Goal: Task Accomplishment & Management: Manage account settings

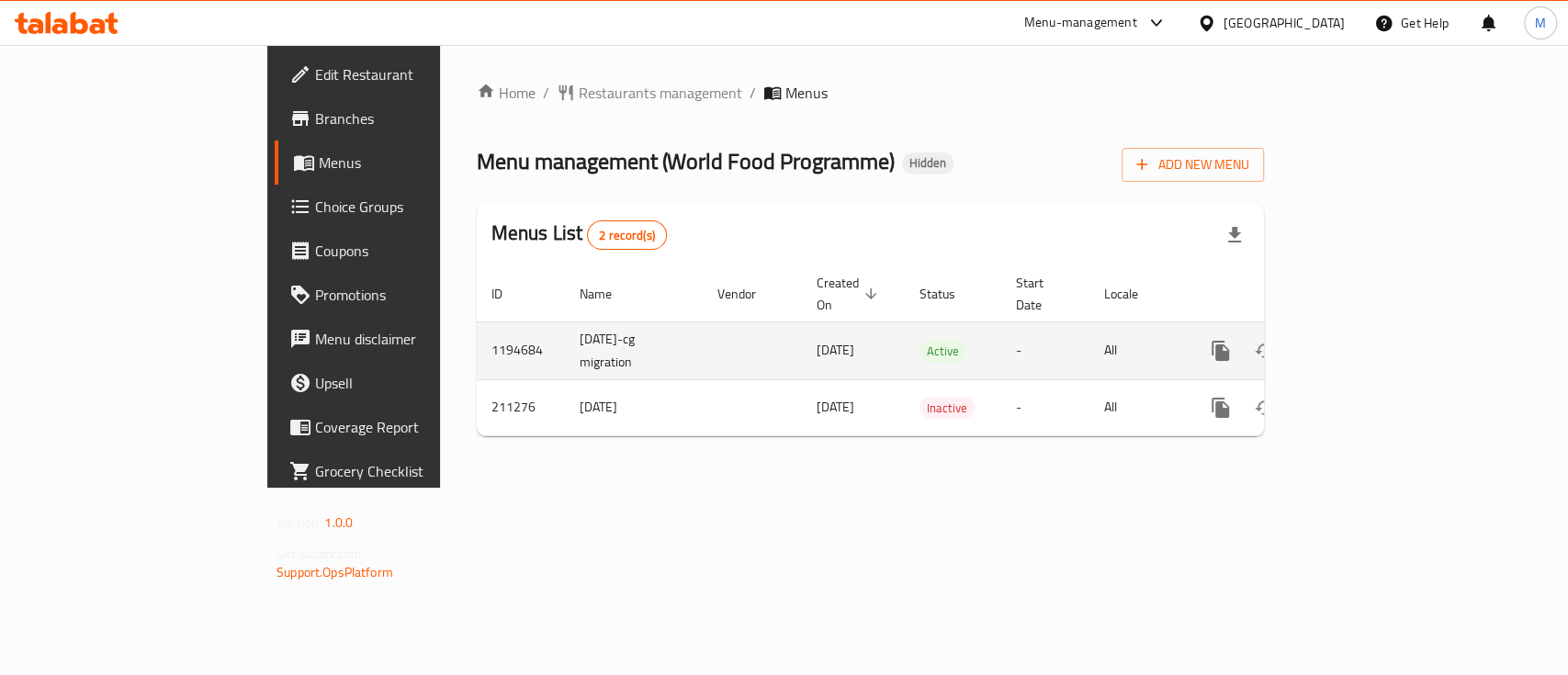
click at [1361, 342] on icon "enhanced table" at bounding box center [1353, 350] width 16 height 16
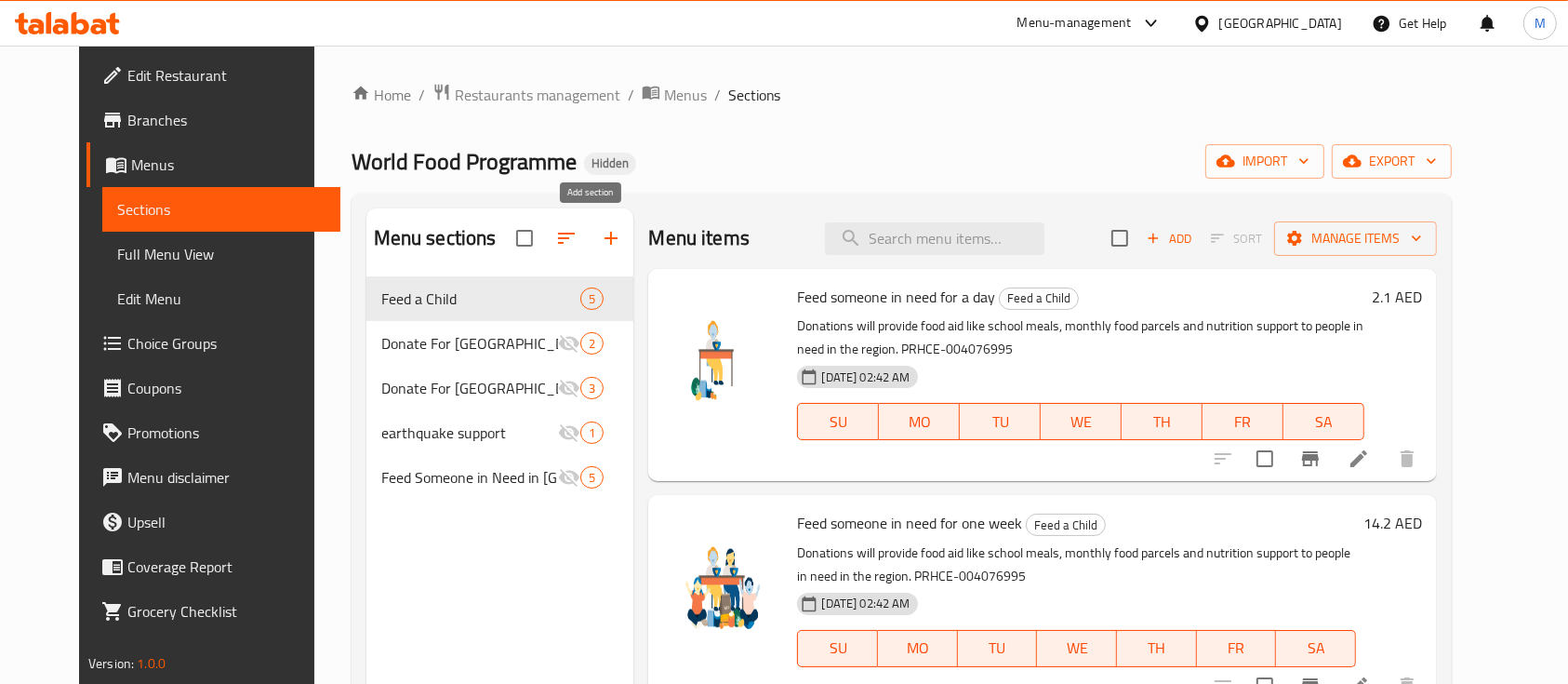
click at [604, 236] on icon "button" at bounding box center [611, 238] width 13 height 13
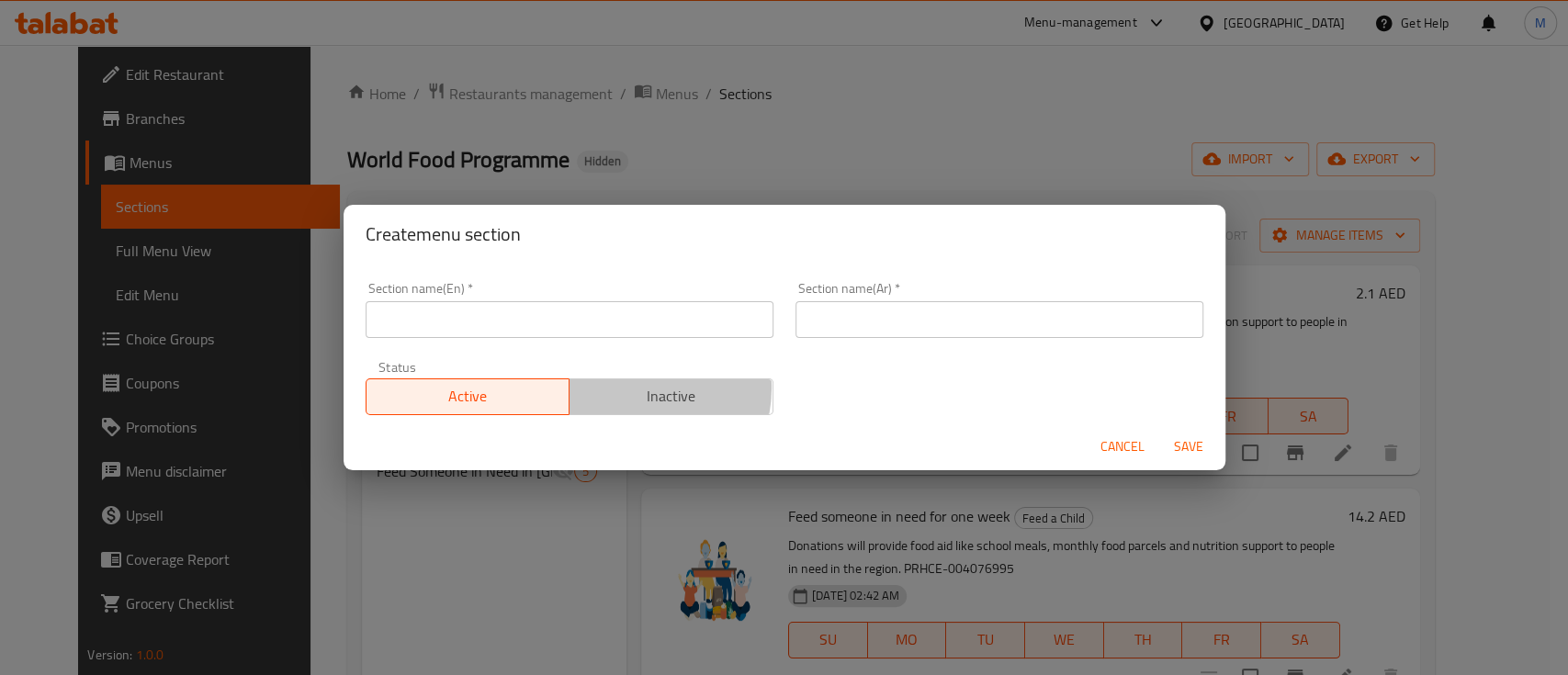
click at [624, 388] on span "Inactive" at bounding box center [671, 396] width 189 height 27
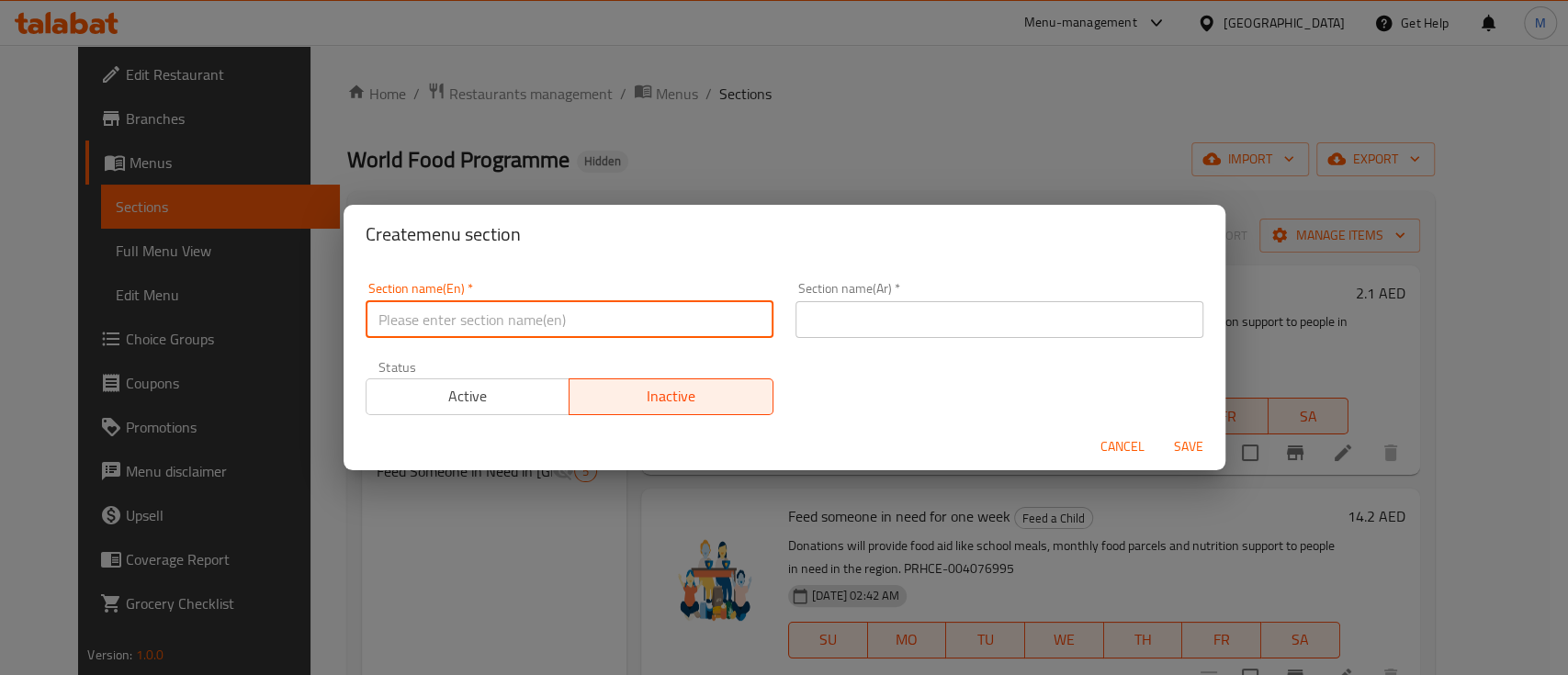
click at [587, 319] on input "text" at bounding box center [569, 319] width 408 height 37
type input "Donations"
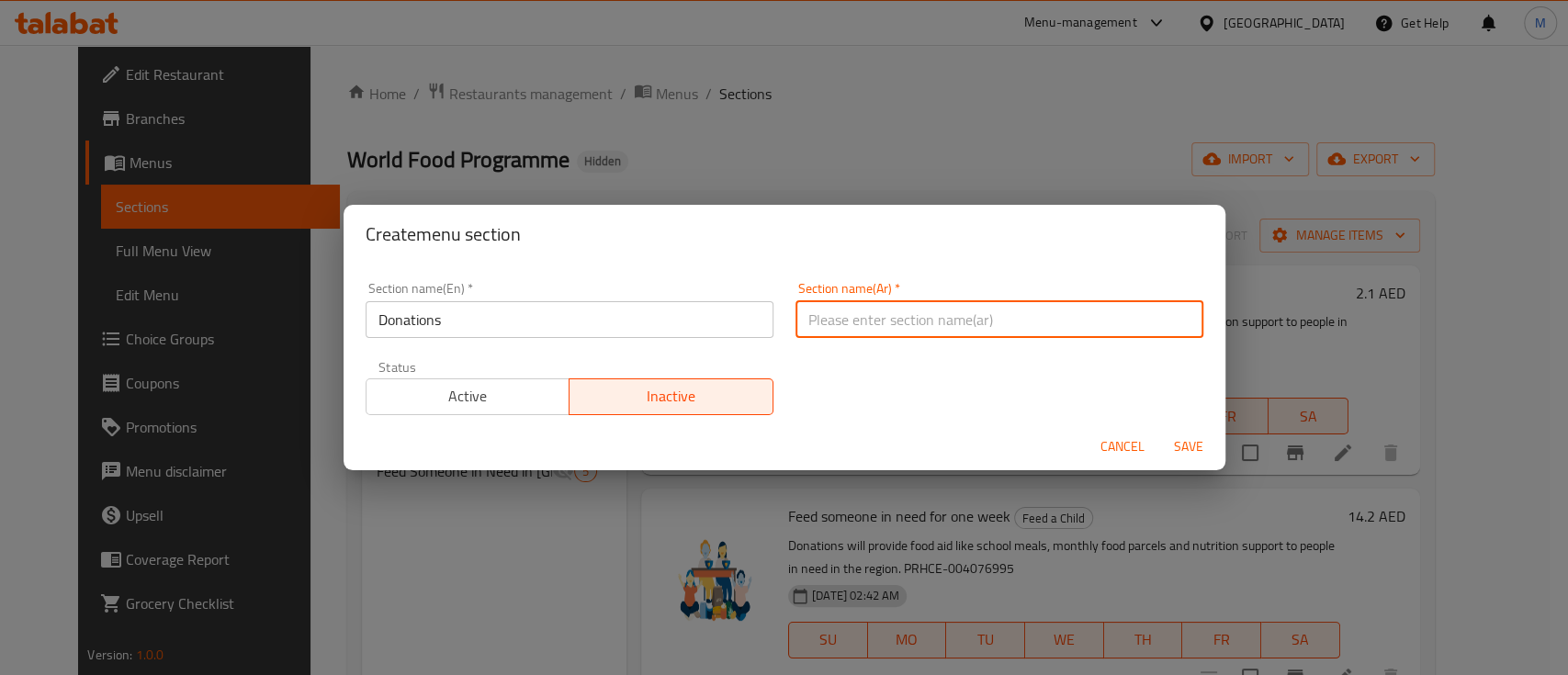
click at [894, 306] on input "text" at bounding box center [1000, 319] width 408 height 37
paste input "التبرعات"
type input "التبرعات"
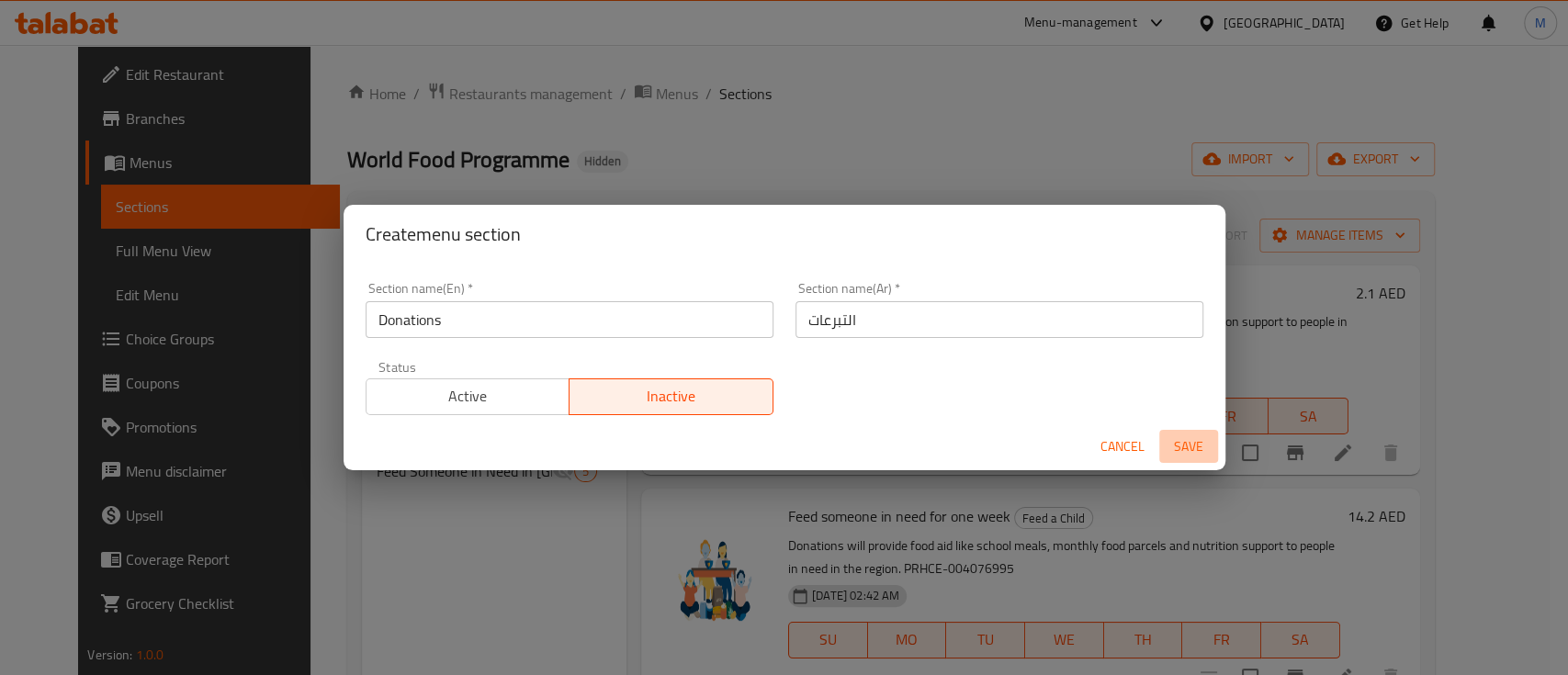
click at [1189, 446] on span "Save" at bounding box center [1189, 447] width 44 height 23
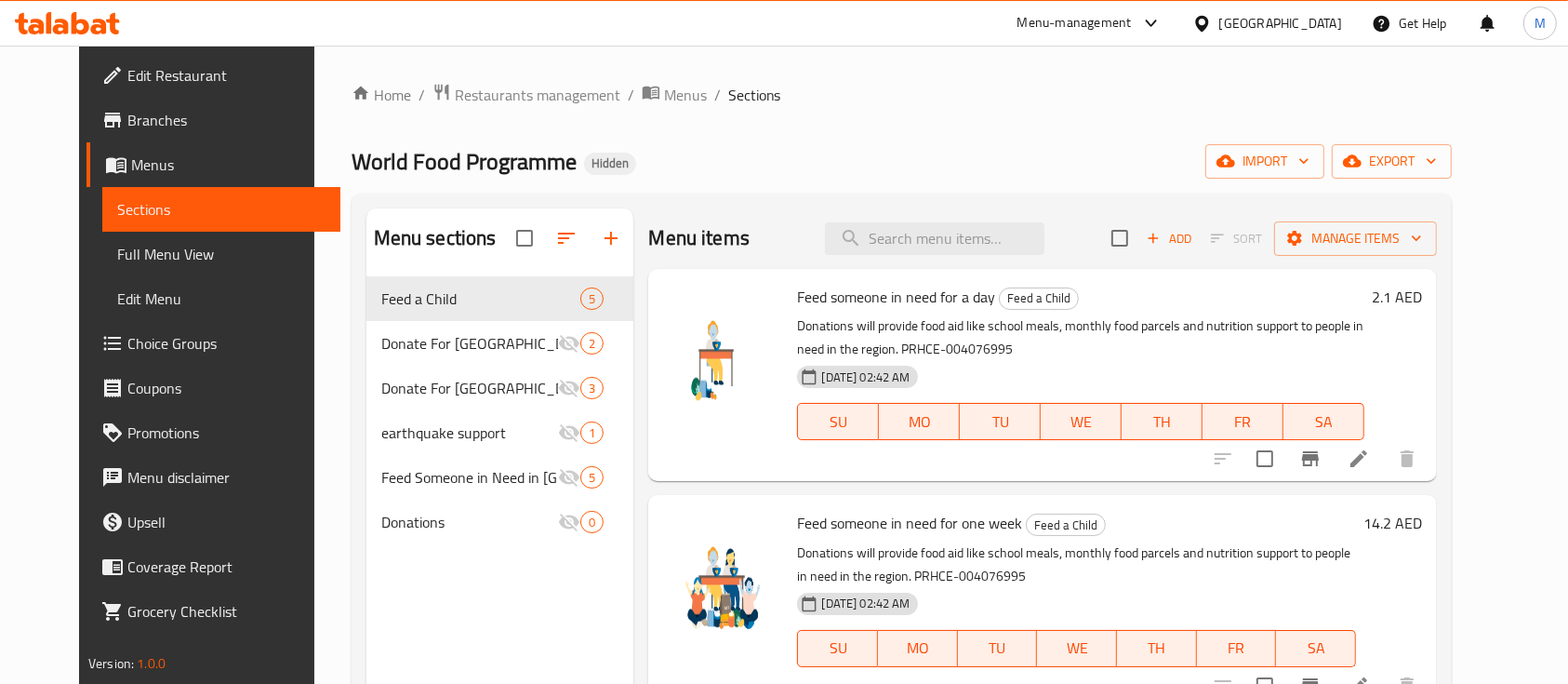
click at [416, 545] on nav "Feed a Child [DEMOGRAPHIC_DATA] Donate For Palestine 2 Donate For [GEOGRAPHIC_D…" at bounding box center [500, 410] width 268 height 282
click at [412, 538] on div "Donations 0" at bounding box center [500, 522] width 268 height 44
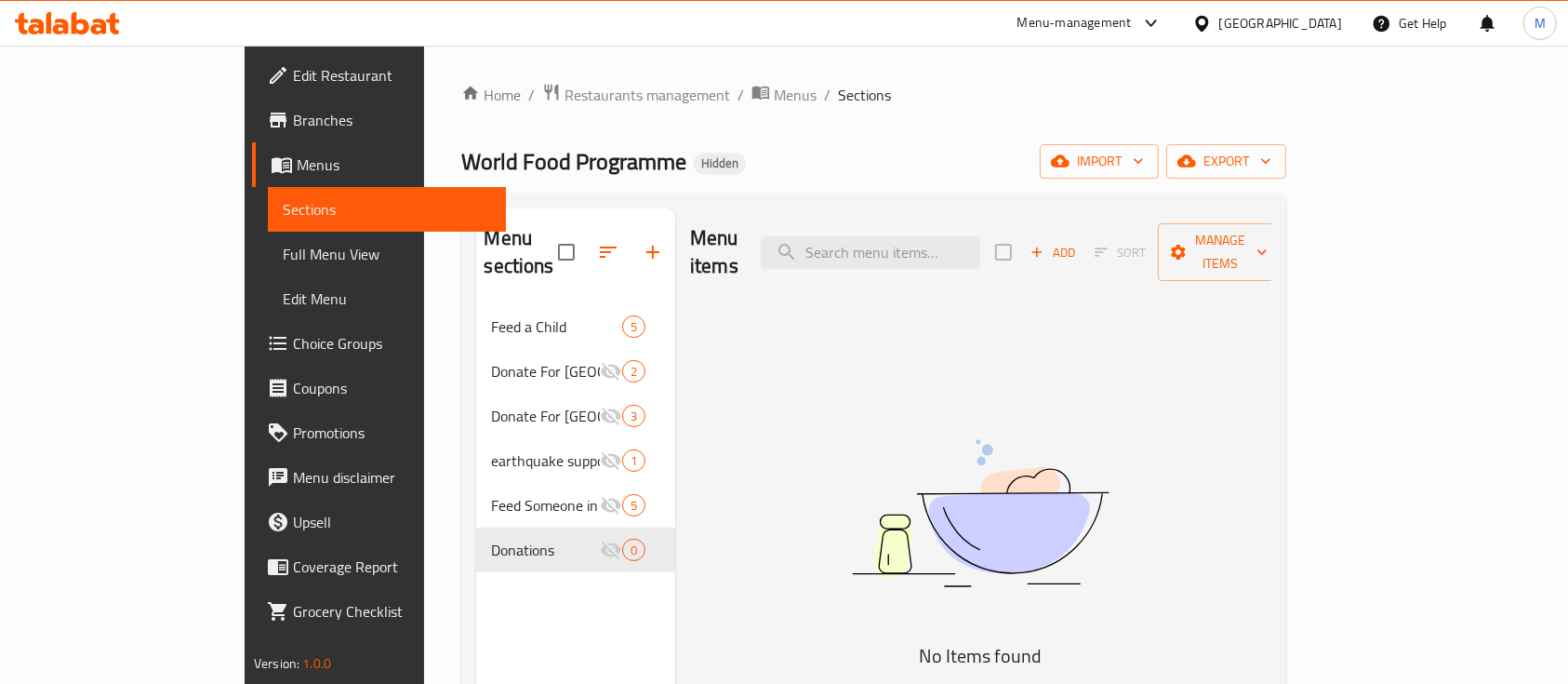
click at [1077, 242] on span "Add" at bounding box center [1052, 253] width 50 height 21
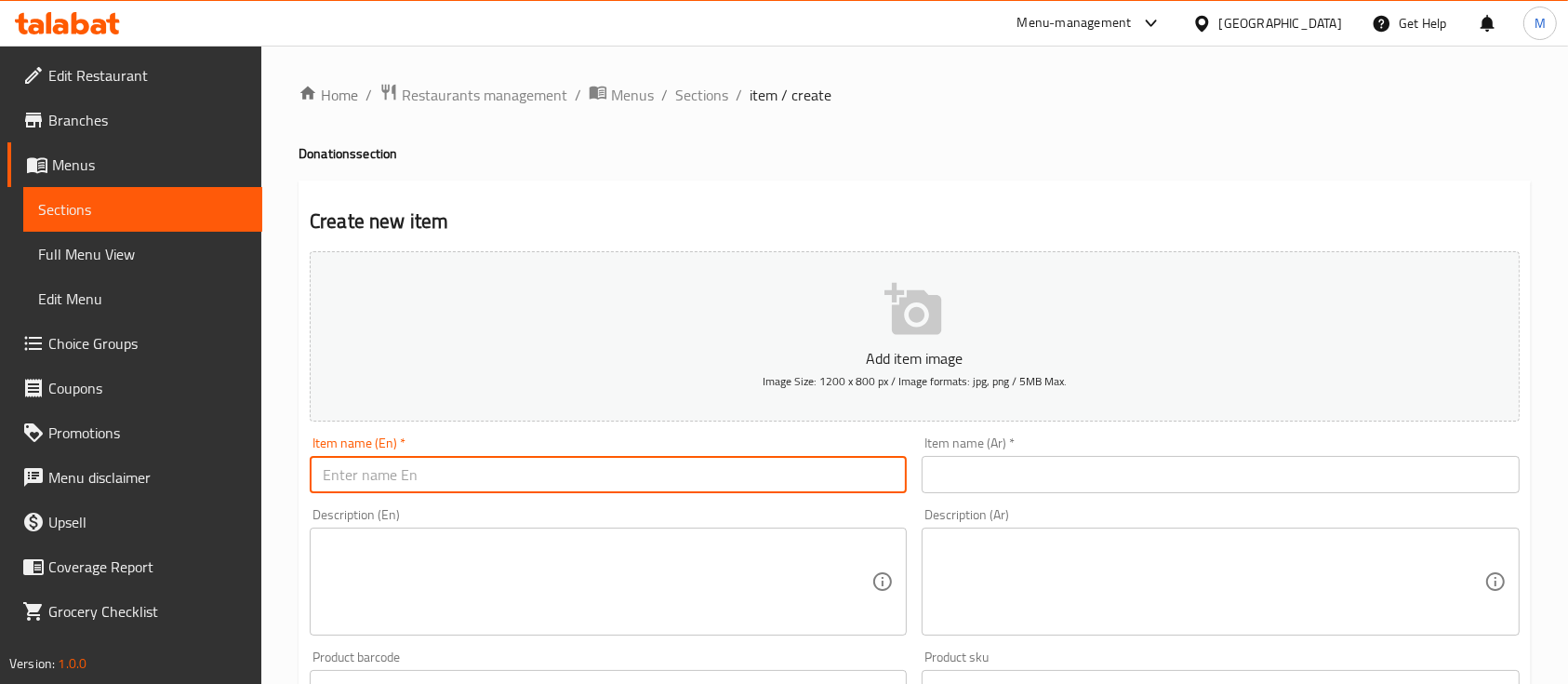
click at [420, 474] on input "text" at bounding box center [608, 474] width 597 height 37
paste input "Hot Meal"
type input "Hot Meal"
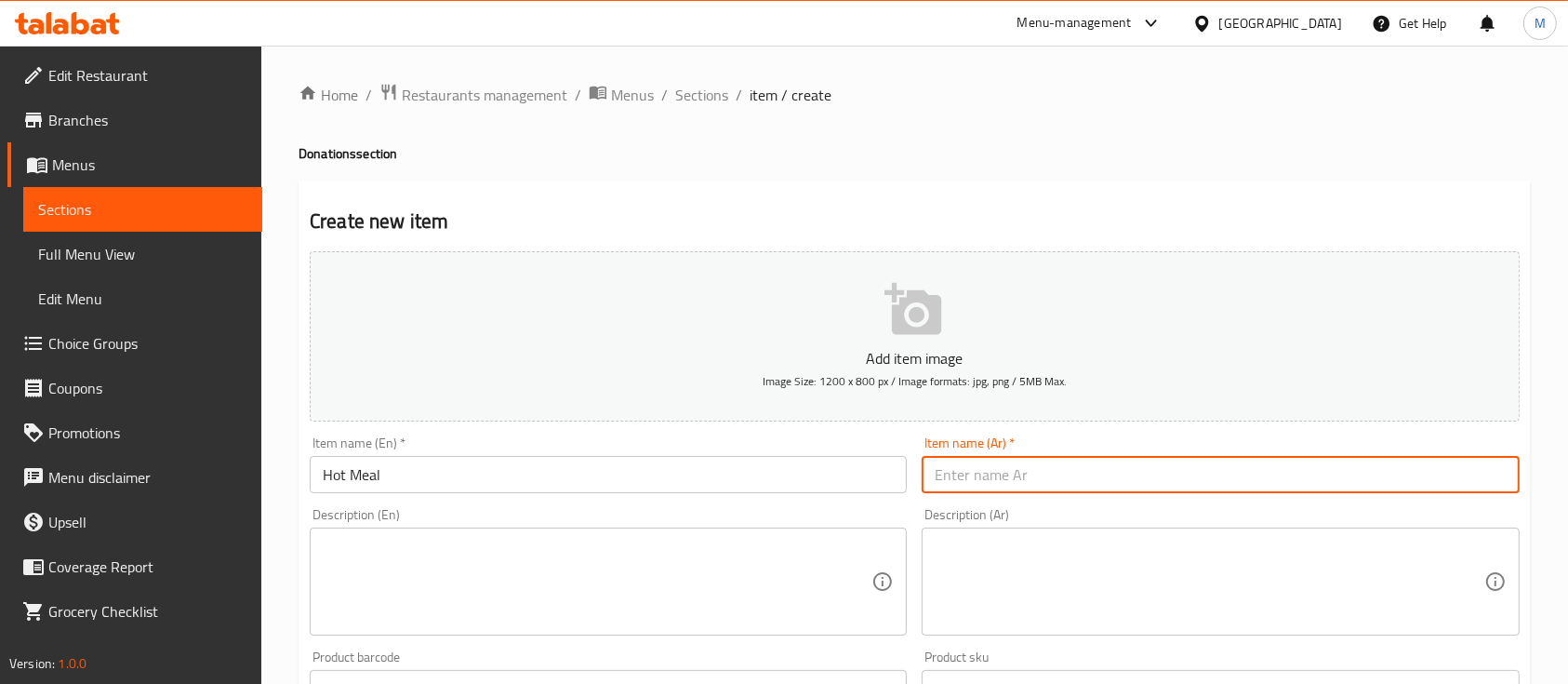
click at [1018, 477] on input "text" at bounding box center [1220, 474] width 597 height 37
paste input "وجبة ساخنة"
type input "وجبة ساخنة"
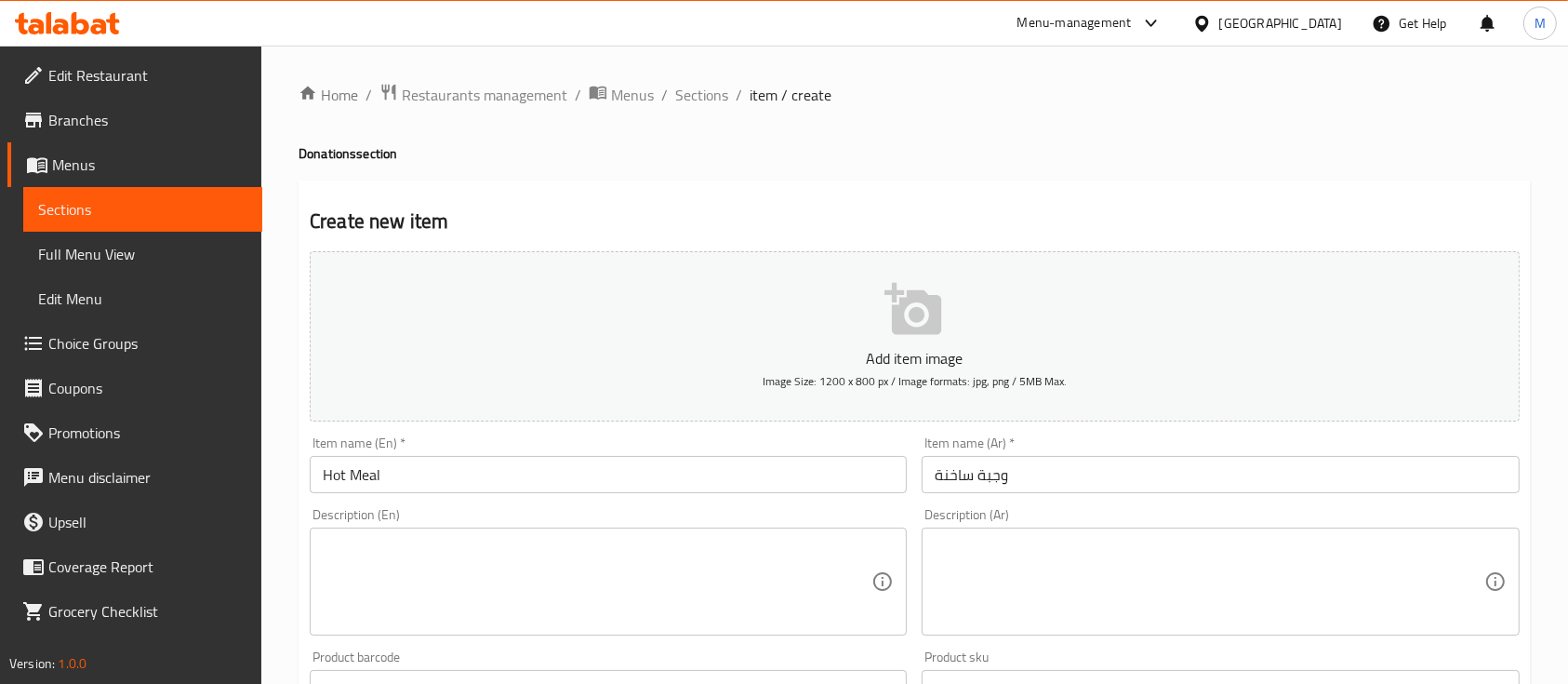
click at [516, 545] on textarea at bounding box center [596, 582] width 548 height 88
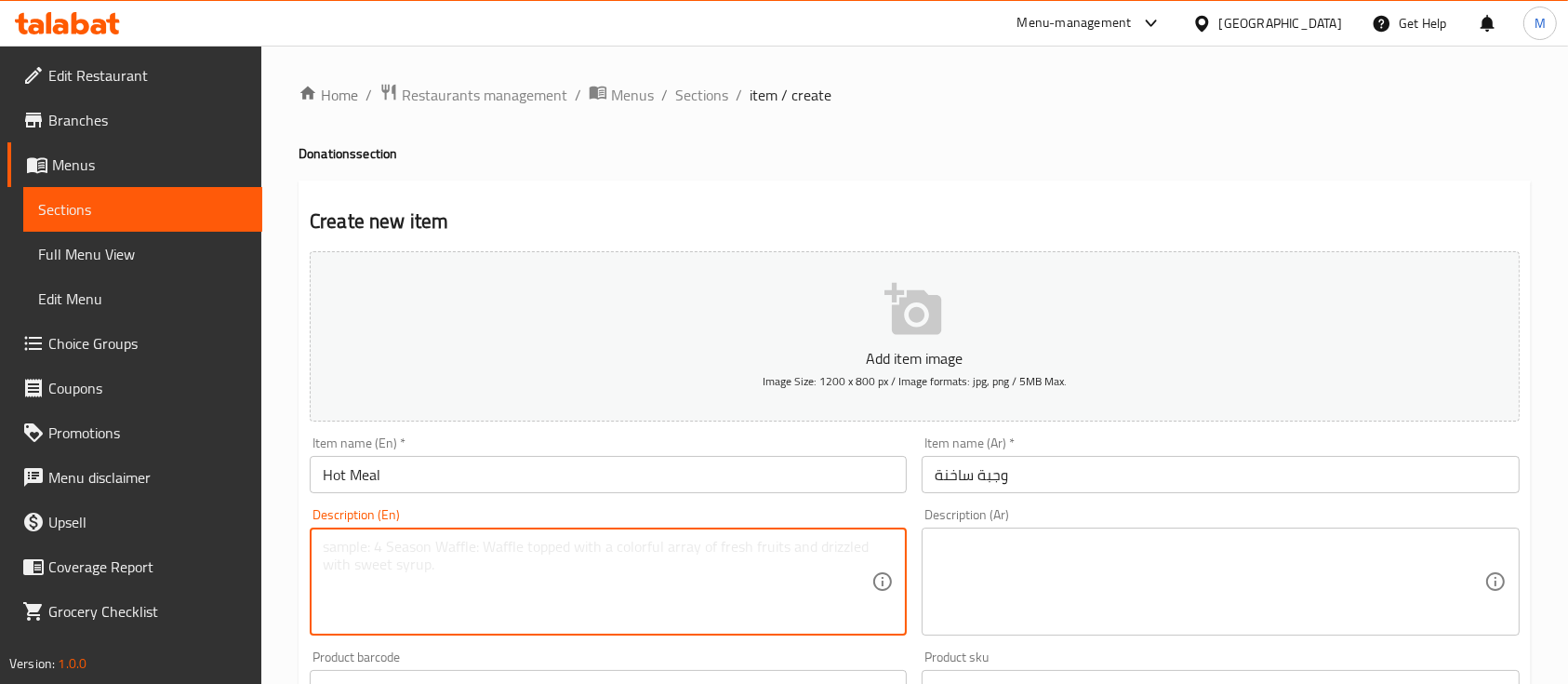
paste textarea ""Feed a family of 5 for two weeks. Each box includes essential items: rice, len…"
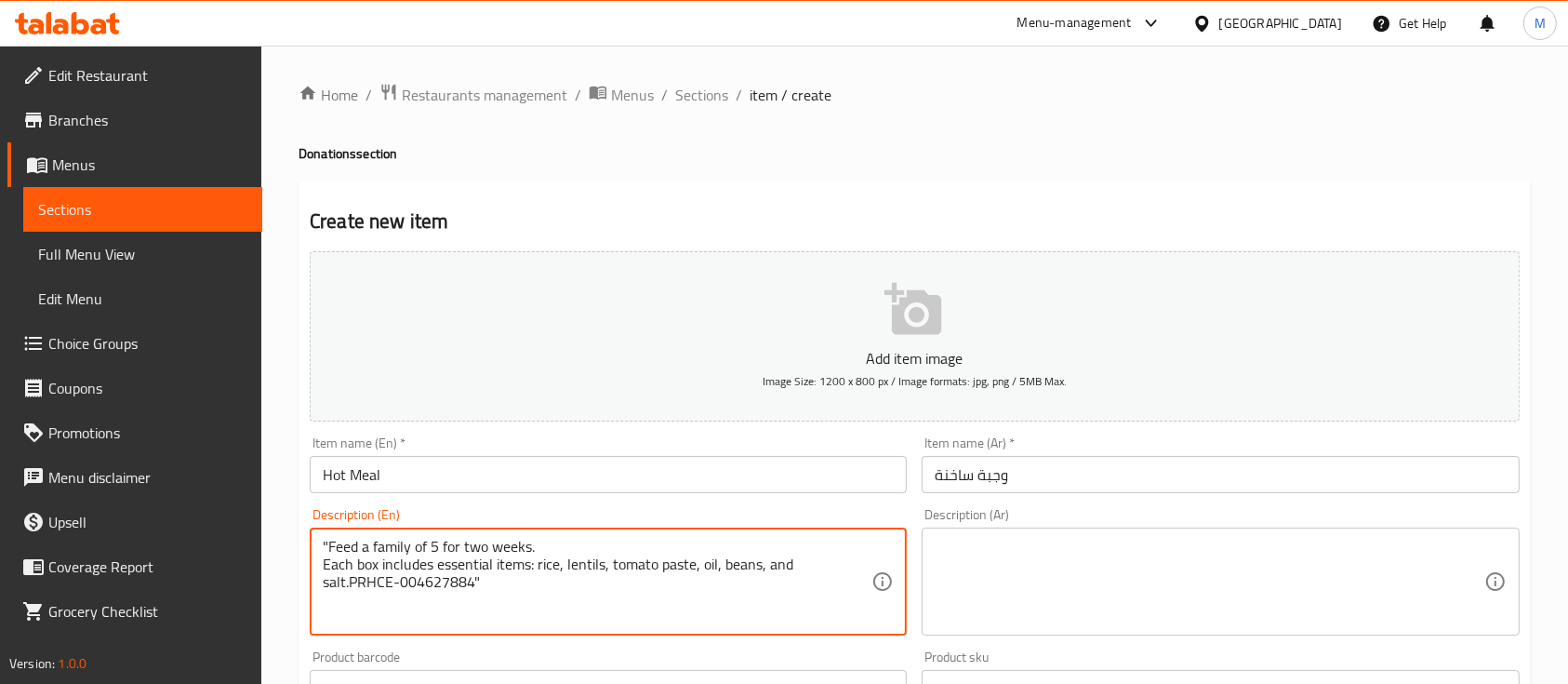
drag, startPoint x: 412, startPoint y: 588, endPoint x: 398, endPoint y: 586, distance: 14.1
click at [398, 586] on textarea ""Feed a family of 5 for two weeks. Each box includes essential items: rice, len…" at bounding box center [596, 582] width 548 height 88
drag, startPoint x: 329, startPoint y: 553, endPoint x: 312, endPoint y: 546, distance: 18.4
click at [312, 546] on div ""Feed a family of 5 for two weeks. Each box includes essential items: rice, len…" at bounding box center [608, 581] width 597 height 108
click at [316, 547] on div ""Feed a family of 5 for two weeks. Each box includes essential items: rice, len…" at bounding box center [608, 581] width 597 height 108
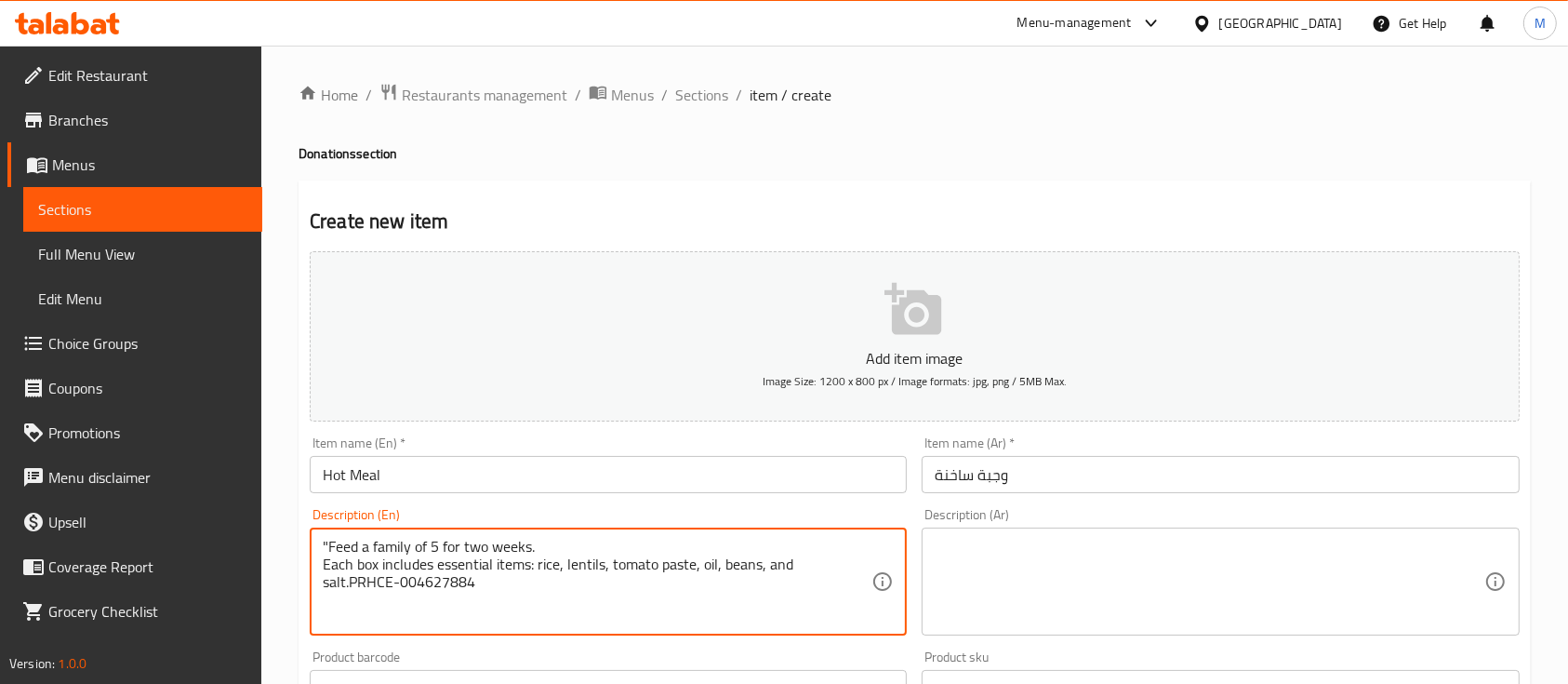
click at [325, 547] on textarea ""Feed a family of 5 for two weeks. Each box includes essential items: rice, len…" at bounding box center [596, 582] width 548 height 88
click at [328, 547] on textarea ""Feed a family of 5 for two weeks. Each box includes essential items: rice, len…" at bounding box center [596, 582] width 548 height 88
click at [422, 599] on textarea "Feed a family of 5 for two weeks. Each box includes essential items: rice, lent…" at bounding box center [596, 582] width 548 height 88
click at [433, 584] on textarea "Feed a family of 5 for two weeks. Each box includes essential items: rice, lent…" at bounding box center [596, 582] width 548 height 88
click at [483, 556] on textarea "Feed a family of 5 for two weeks. Each box includes essential items: rice, lent…" at bounding box center [596, 582] width 548 height 88
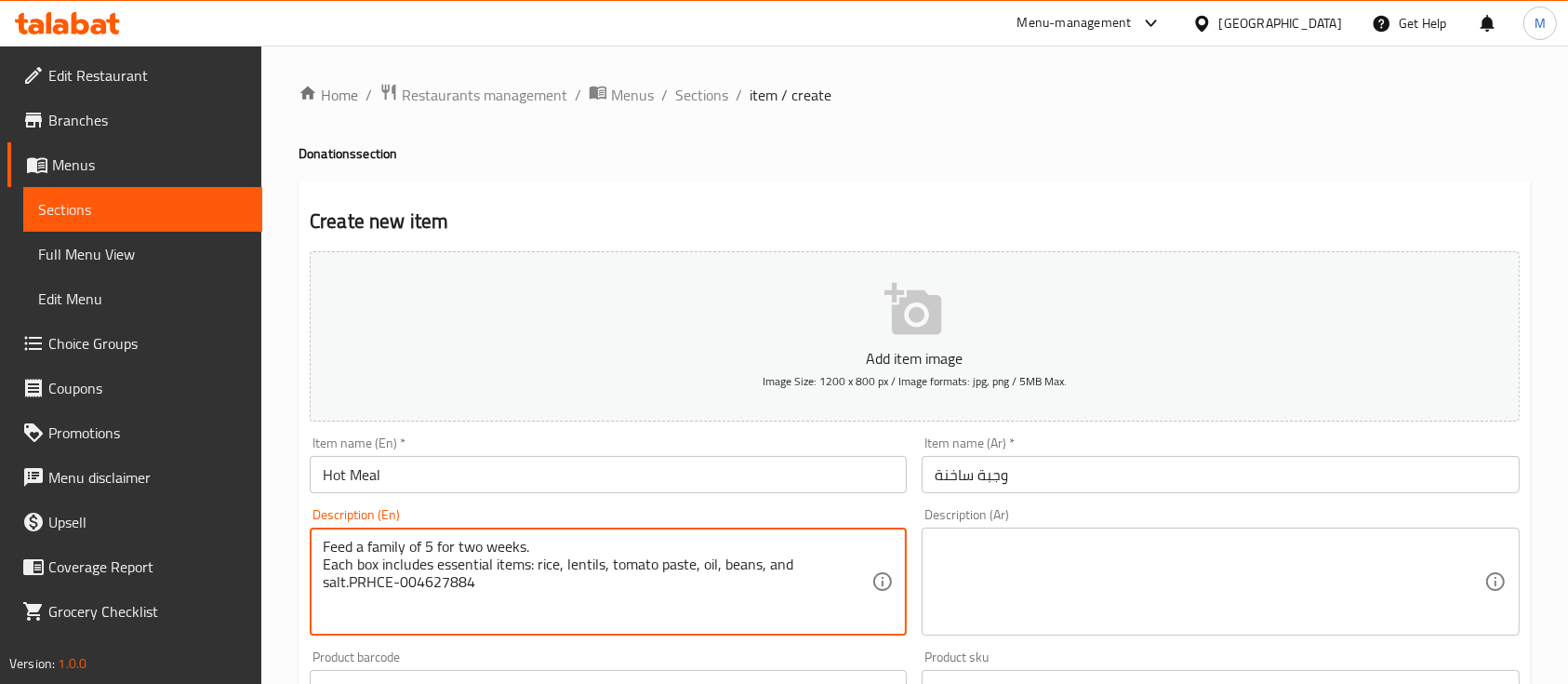
click at [543, 539] on textarea "Feed a family of 5 for two weeks. Each box includes essential items: rice, lent…" at bounding box center [596, 582] width 548 height 88
type textarea "Feed a family of 5 for two weeks. Each box includes essential items: rice, lent…"
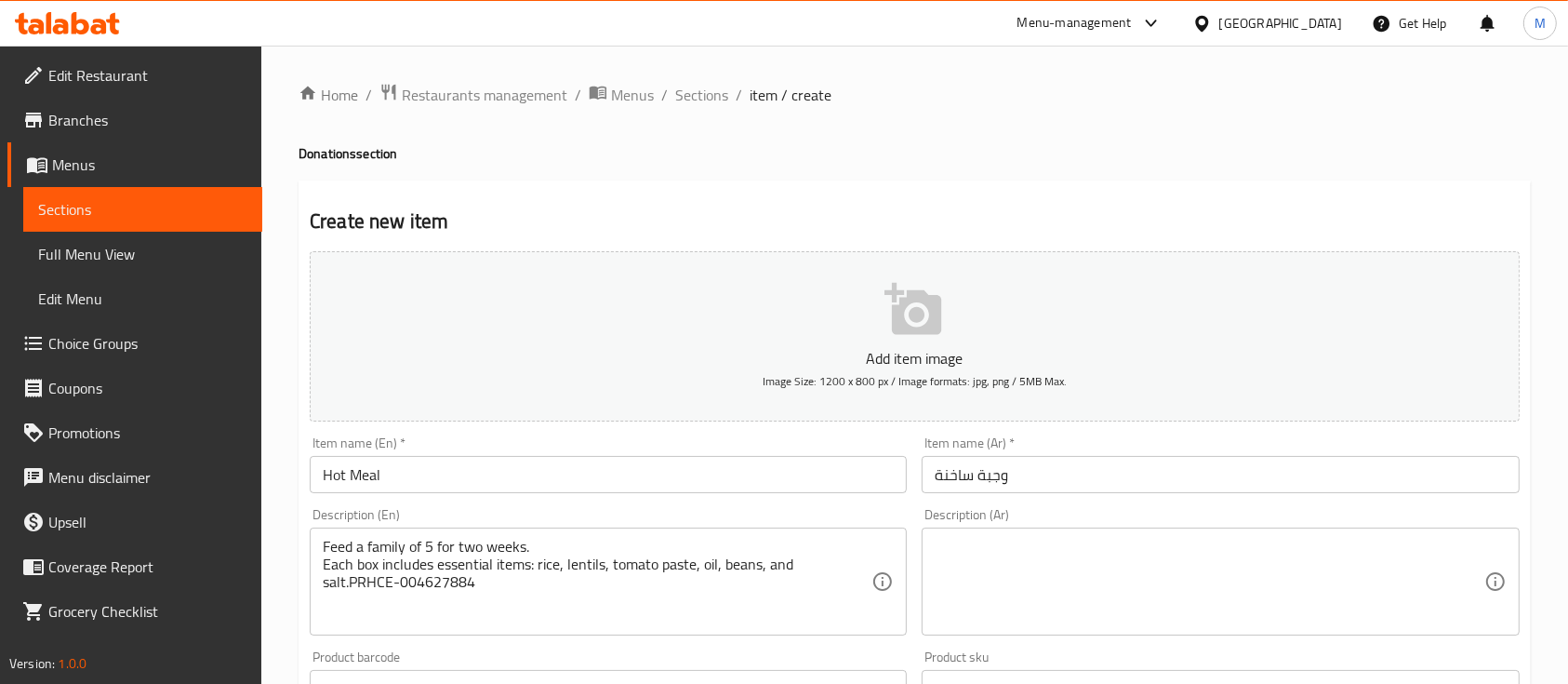
click at [320, 564] on div "Feed a family of 5 for two weeks. Each box includes essential items: rice, lent…" at bounding box center [608, 581] width 597 height 108
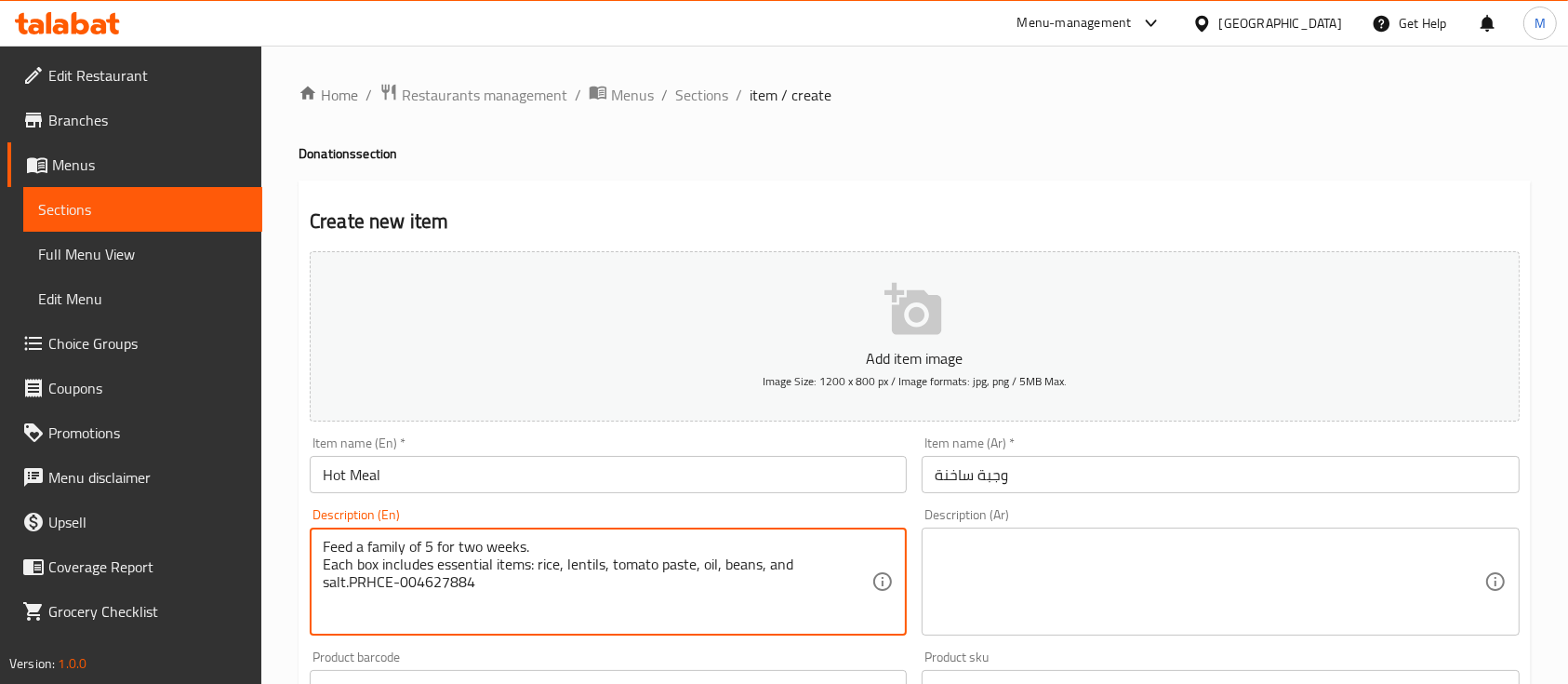
click at [326, 563] on textarea "Feed a family of 5 for two weeks. Each box includes essential items: rice, lent…" at bounding box center [596, 582] width 548 height 88
drag, startPoint x: 250, startPoint y: 510, endPoint x: 221, endPoint y: 499, distance: 31.0
click at [221, 499] on div "Edit Restaurant Branches Menus Sections Full Menu View Edit Menu Choice Groups …" at bounding box center [784, 679] width 1568 height 1269
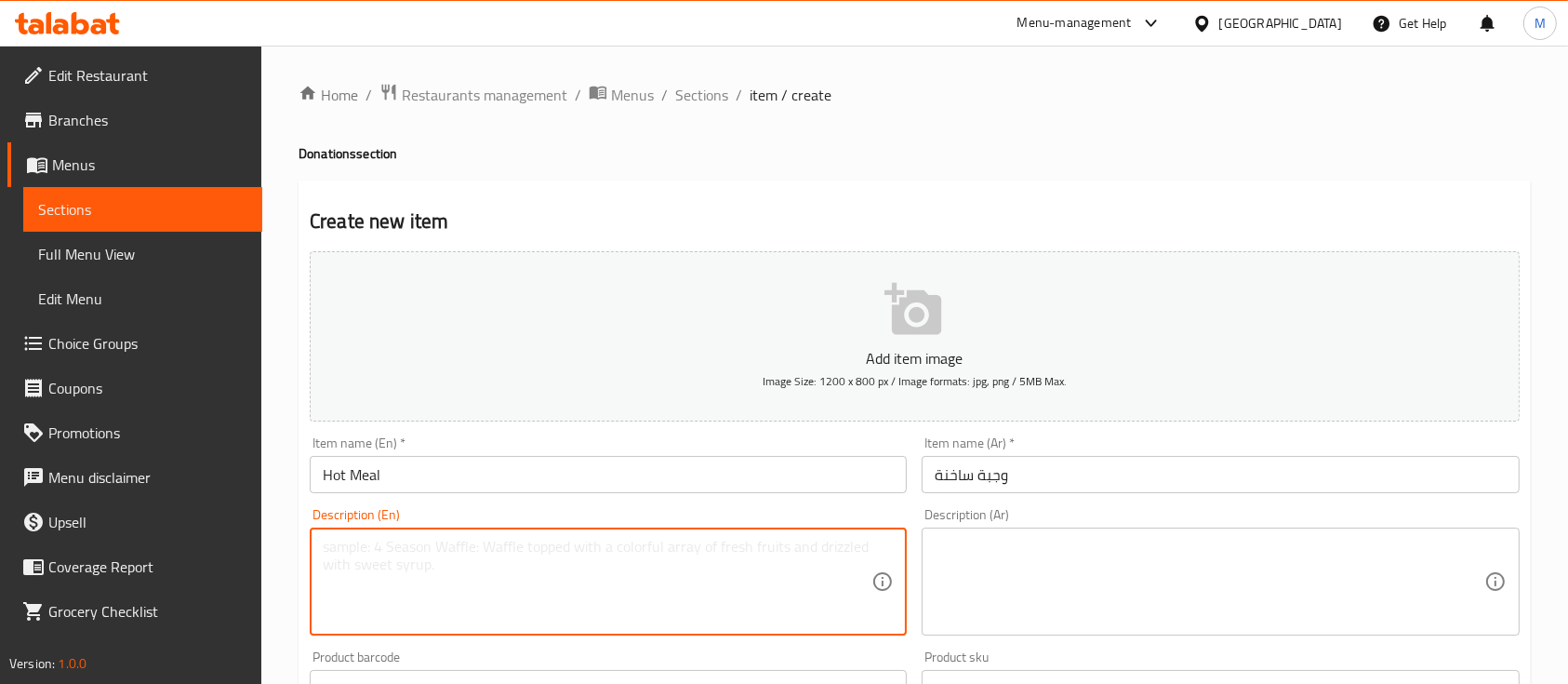
click at [425, 573] on textarea at bounding box center [596, 582] width 548 height 88
paste textarea ""Provide a hot, nutritious meal for someone in need. Your donation covers ingre…"
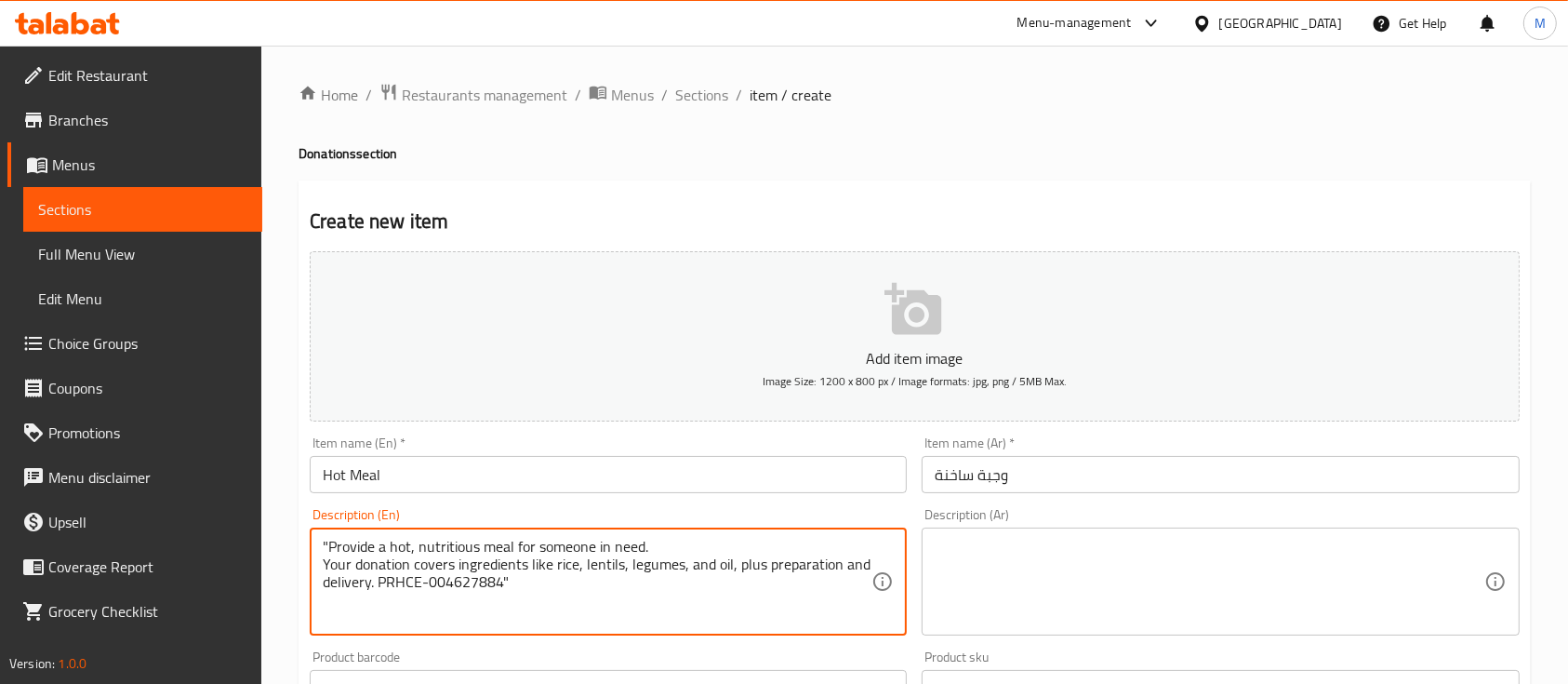
drag, startPoint x: 327, startPoint y: 541, endPoint x: 317, endPoint y: 541, distance: 10.0
click at [317, 541] on div ""Provide a hot, nutritious meal for someone in need. Your donation covers ingre…" at bounding box center [608, 581] width 597 height 108
click at [558, 581] on textarea "Provide a hot, nutritious meal for someone in need. Your donation covers ingred…" at bounding box center [596, 582] width 548 height 88
type textarea "Provide a hot, nutritious meal for someone in need. Your donation covers ingred…"
click at [1042, 581] on textarea at bounding box center [1208, 582] width 548 height 88
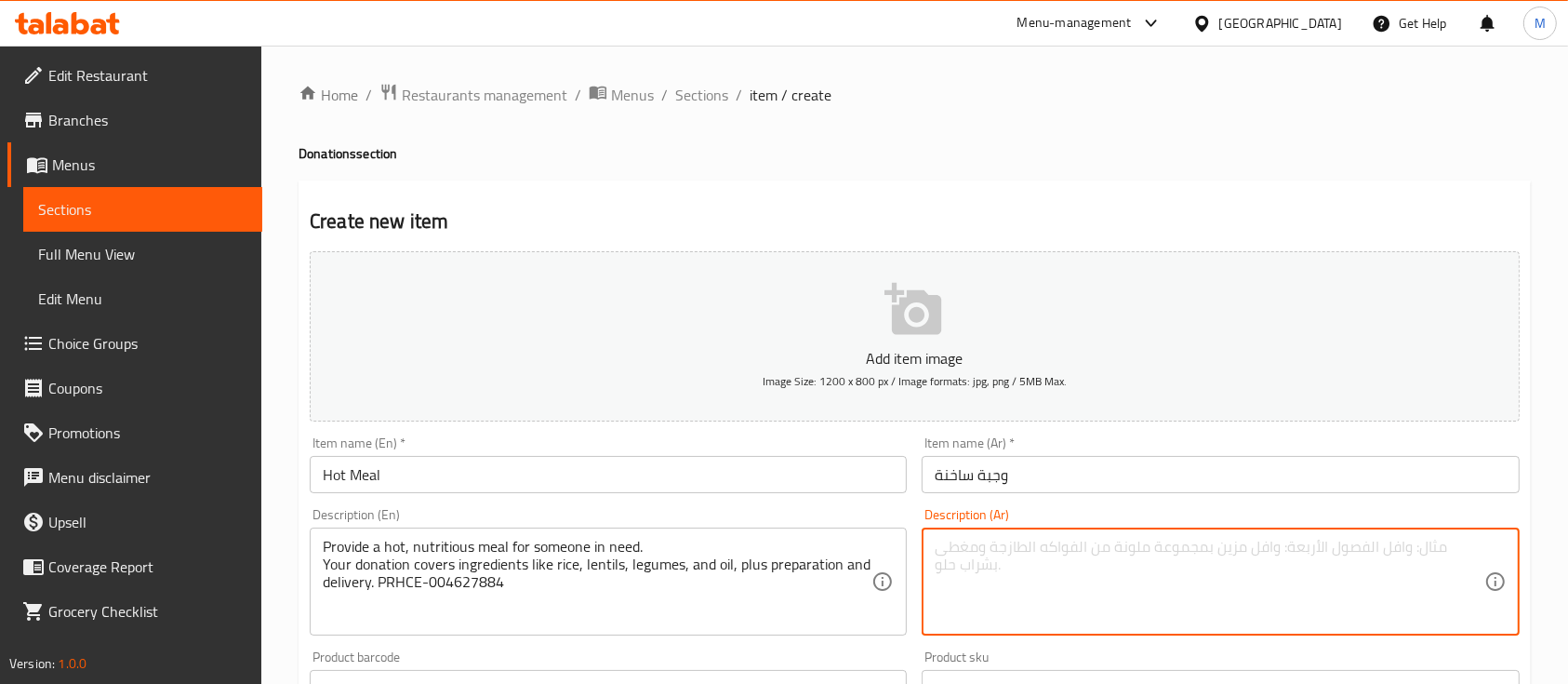
click at [962, 612] on textarea at bounding box center [1208, 582] width 548 height 88
paste textarea ""قدّم وجبة ساخنة لشخص محتاج. تبرعك يغطي إعداد وتوصيل وجبة مغذية تشمل الأرز، الع…"
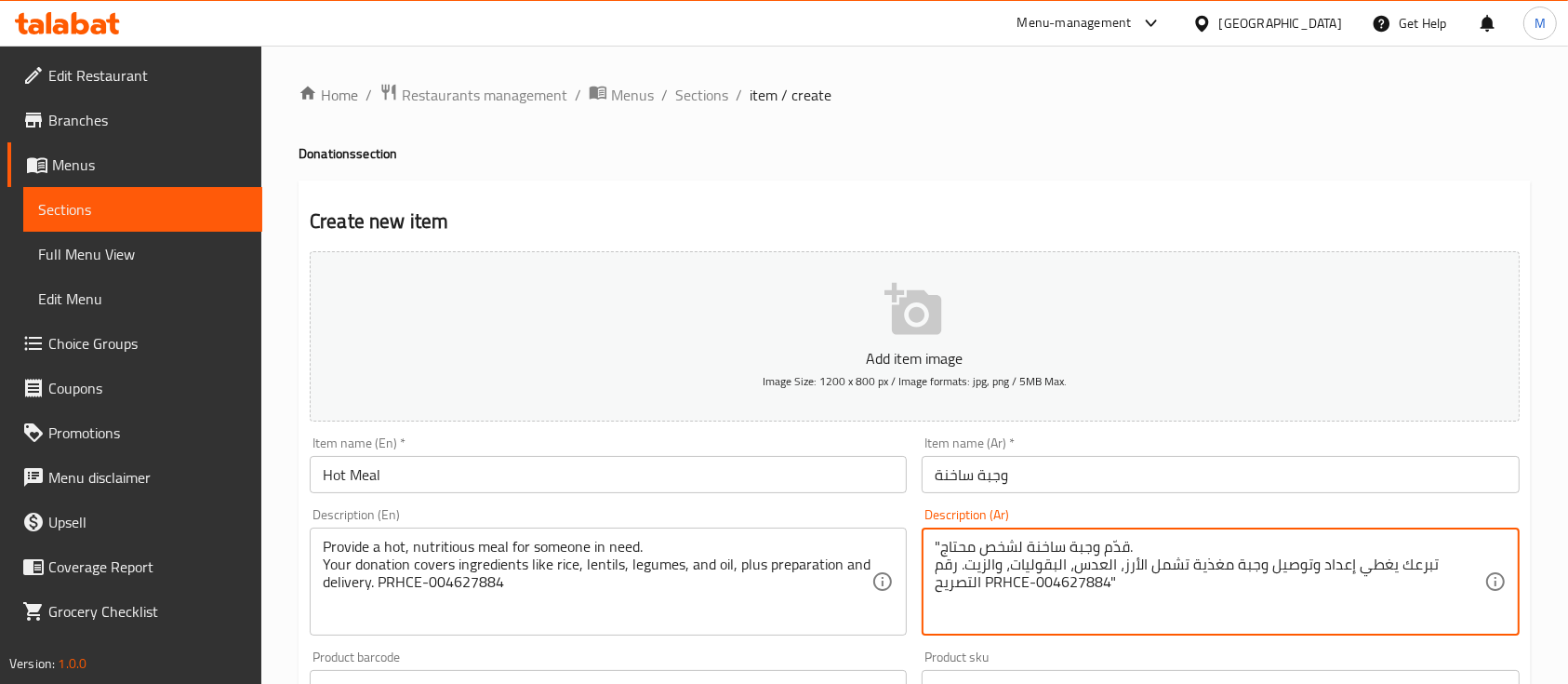
drag, startPoint x: 981, startPoint y: 590, endPoint x: 925, endPoint y: 590, distance: 56.0
click at [925, 590] on div ""قدّم وجبة ساخنة لشخص محتاج. تبرعك يغطي إعداد وتوصيل وجبة مغذية تشمل الأرز، الع…" at bounding box center [1220, 581] width 597 height 108
click at [1028, 579] on textarea ""قدّم وجبة ساخنة لشخص محتاج. تبرعك يغطي إعداد وتوصيل وجبة مغذية تشمل الأرز، الع…" at bounding box center [1208, 582] width 548 height 88
click at [933, 538] on div ""قدّم وجبة ساخنة لشخص محتاج. تبرعك يغطي إعداد وتوصيل وجبة مغذية تشمل الأرز، الع…" at bounding box center [1220, 581] width 597 height 108
click at [1058, 597] on textarea "قدّم وجبة ساخنة لشخص محتاج. تبرعك يغطي إعداد وتوصيل وجبة مغذية تشمل الأرز، العد…" at bounding box center [1208, 582] width 548 height 88
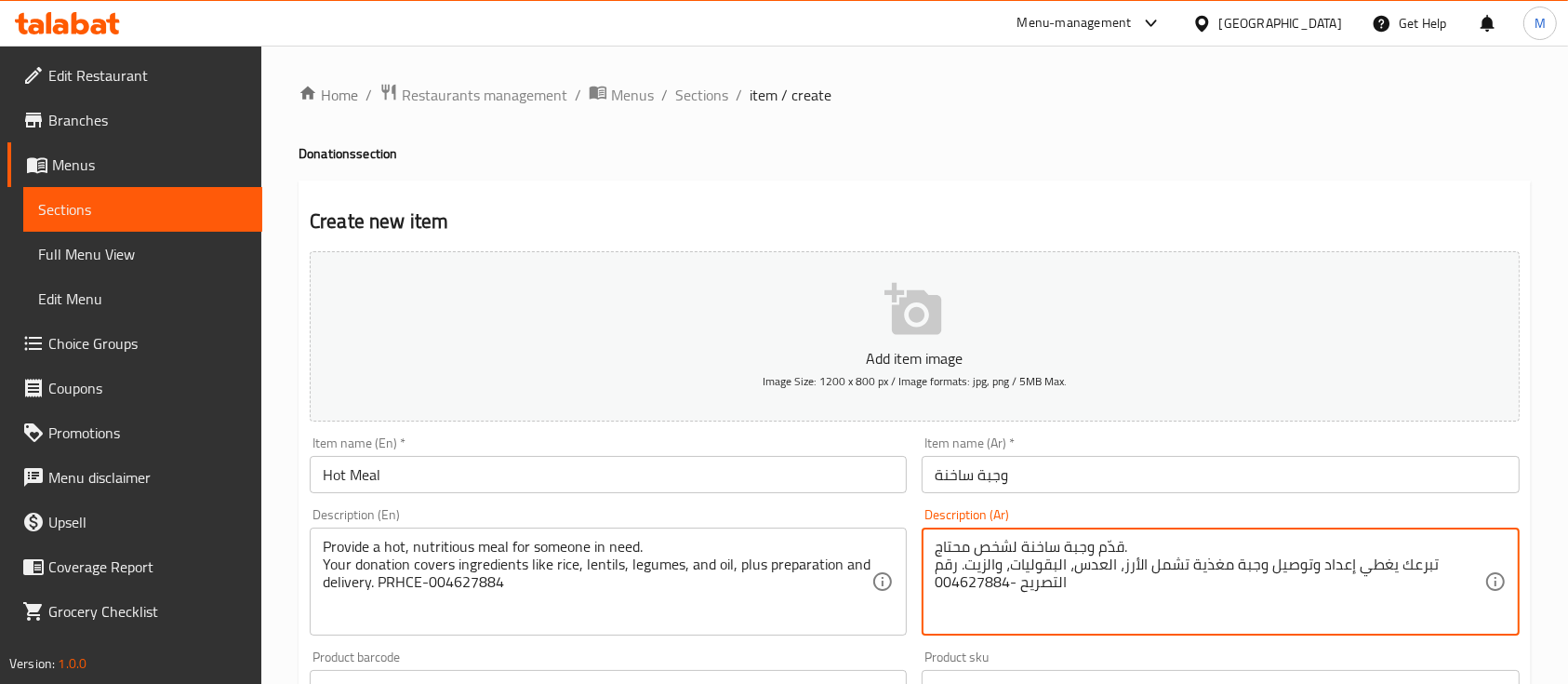
click at [935, 570] on textarea "قدّم وجبة ساخنة لشخص محتاج. تبرعك يغطي إعداد وتوصيل وجبة مغذية تشمل الأرز، العد…" at bounding box center [1208, 582] width 548 height 88
click at [1025, 587] on textarea "قدّم وجبة ساخنة لشخص محتاج. تبرعك يغطي إعداد وتوصيل وجبة مغذية تشمل الأرز، العد…" at bounding box center [1208, 582] width 548 height 88
click at [936, 587] on textarea "قدّم وجبة ساخنة لشخص محتاج. تبرعك يغطي إعداد وتوصيل وجبة مغذية تشمل الأرز، العد…" at bounding box center [1208, 582] width 548 height 88
click at [1091, 606] on textarea "قدّم وجبة ساخنة لشخص محتاج. تبرعك يغطي إعداد وتوصيل وجبة مغذية تشمل الأرز، العد…" at bounding box center [1208, 582] width 548 height 88
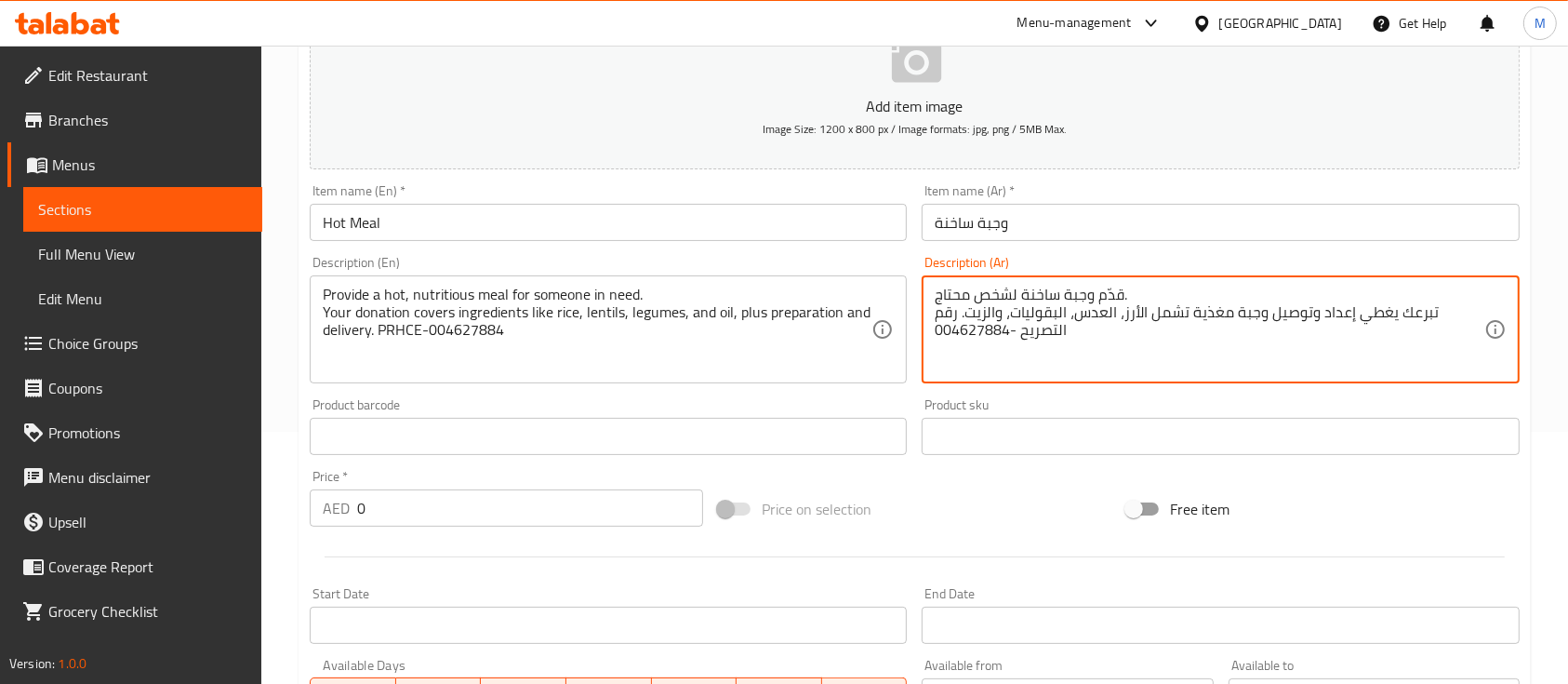
scroll to position [372, 0]
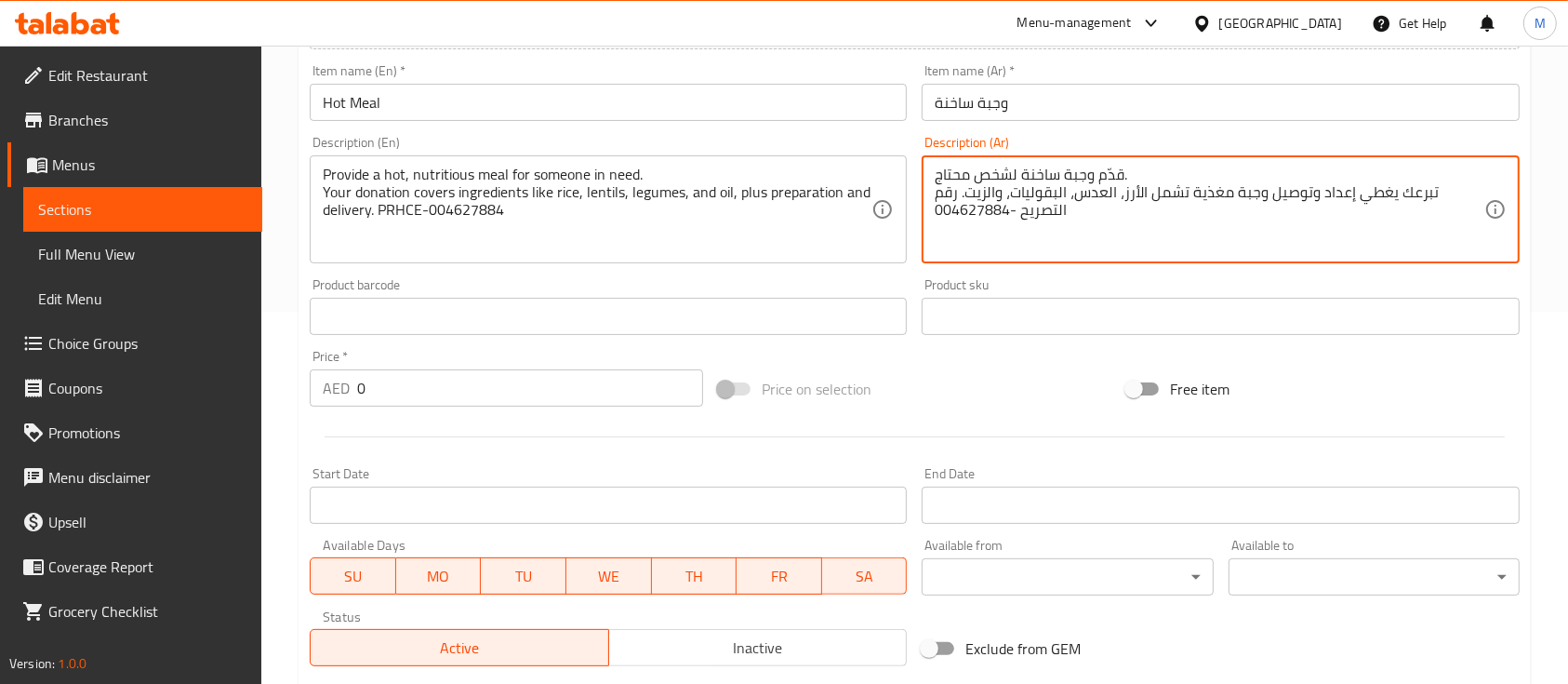
type textarea "قدّم وجبة ساخنة لشخص محتاج. تبرعك يغطي إعداد وتوصيل وجبة مغذية تشمل الأرز، العد…"
drag, startPoint x: 349, startPoint y: 384, endPoint x: 322, endPoint y: 379, distance: 27.5
click at [322, 379] on div "AED 0 Price *" at bounding box center [506, 387] width 394 height 37
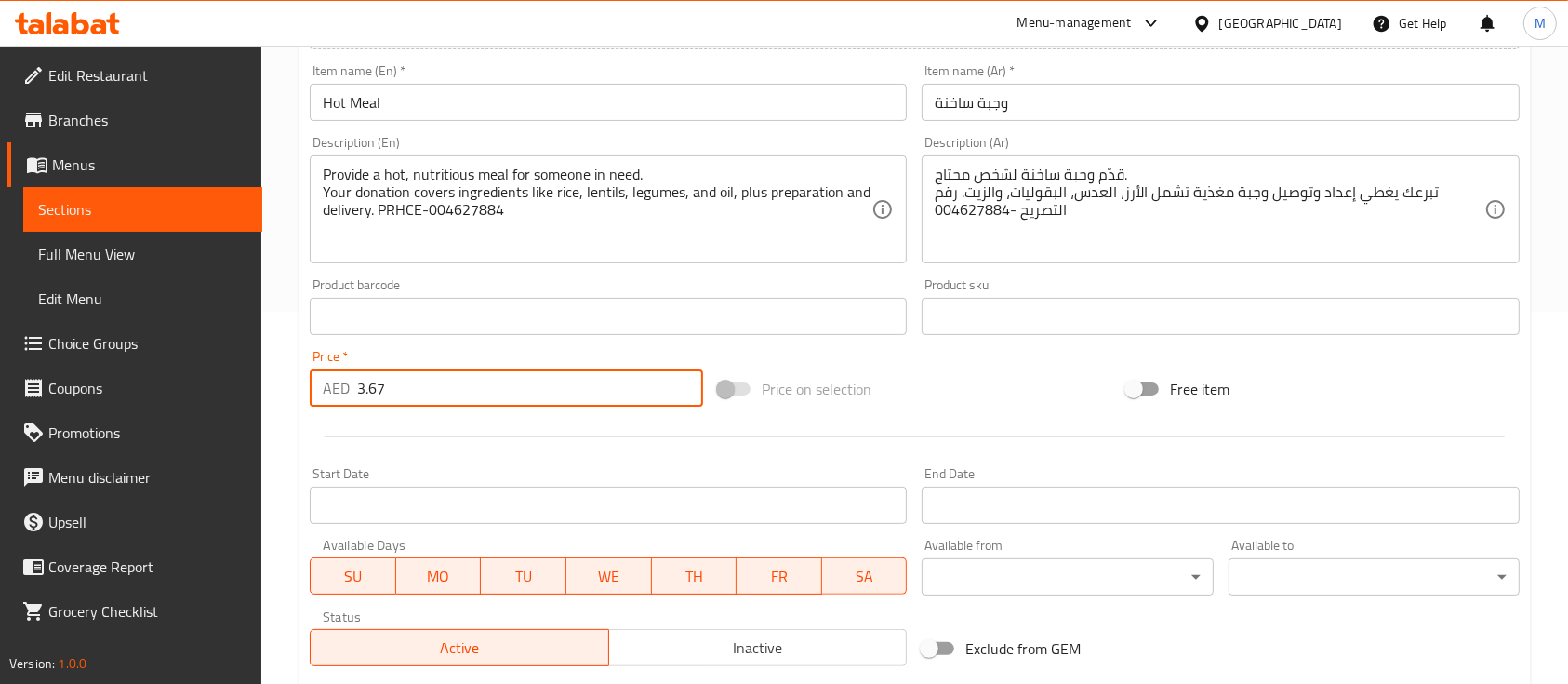
scroll to position [631, 0]
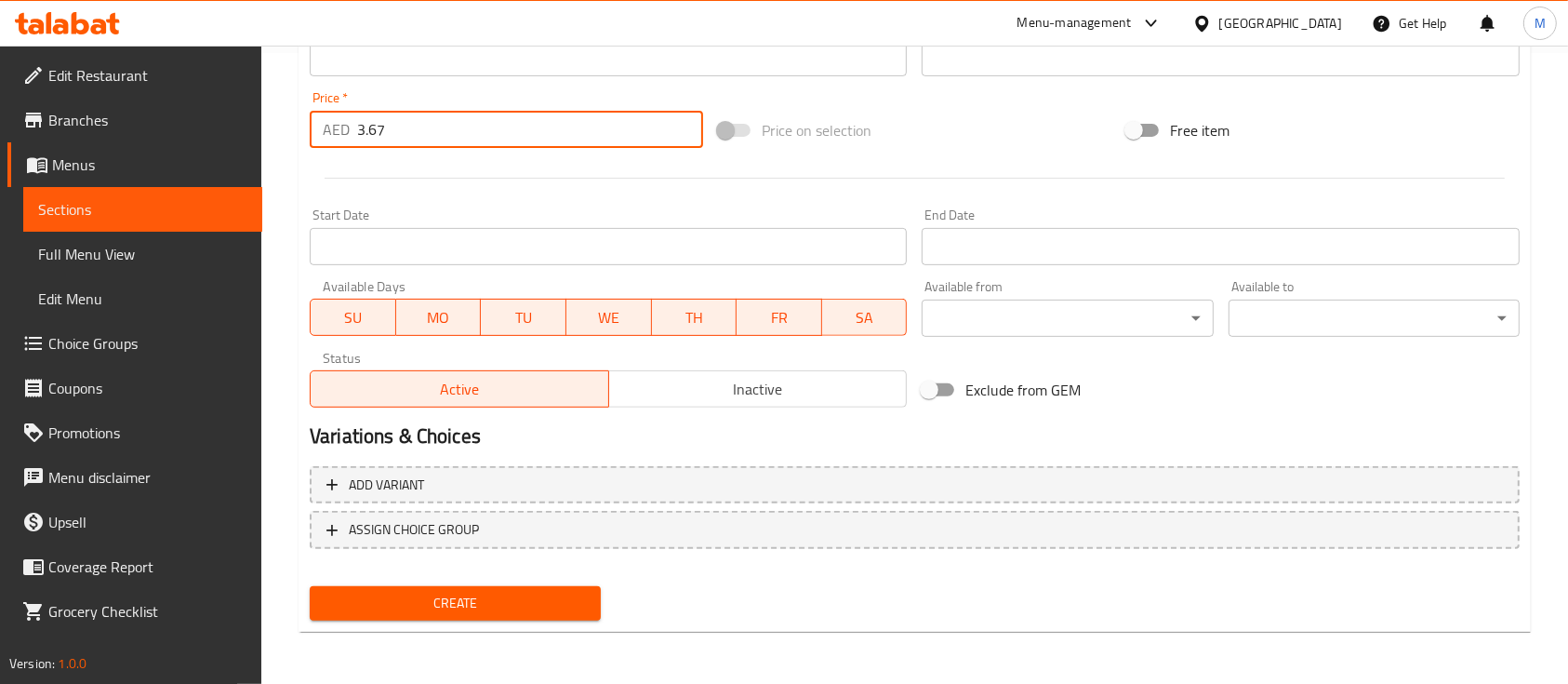
type input "3.67"
click at [532, 592] on span "Create" at bounding box center [455, 603] width 261 height 23
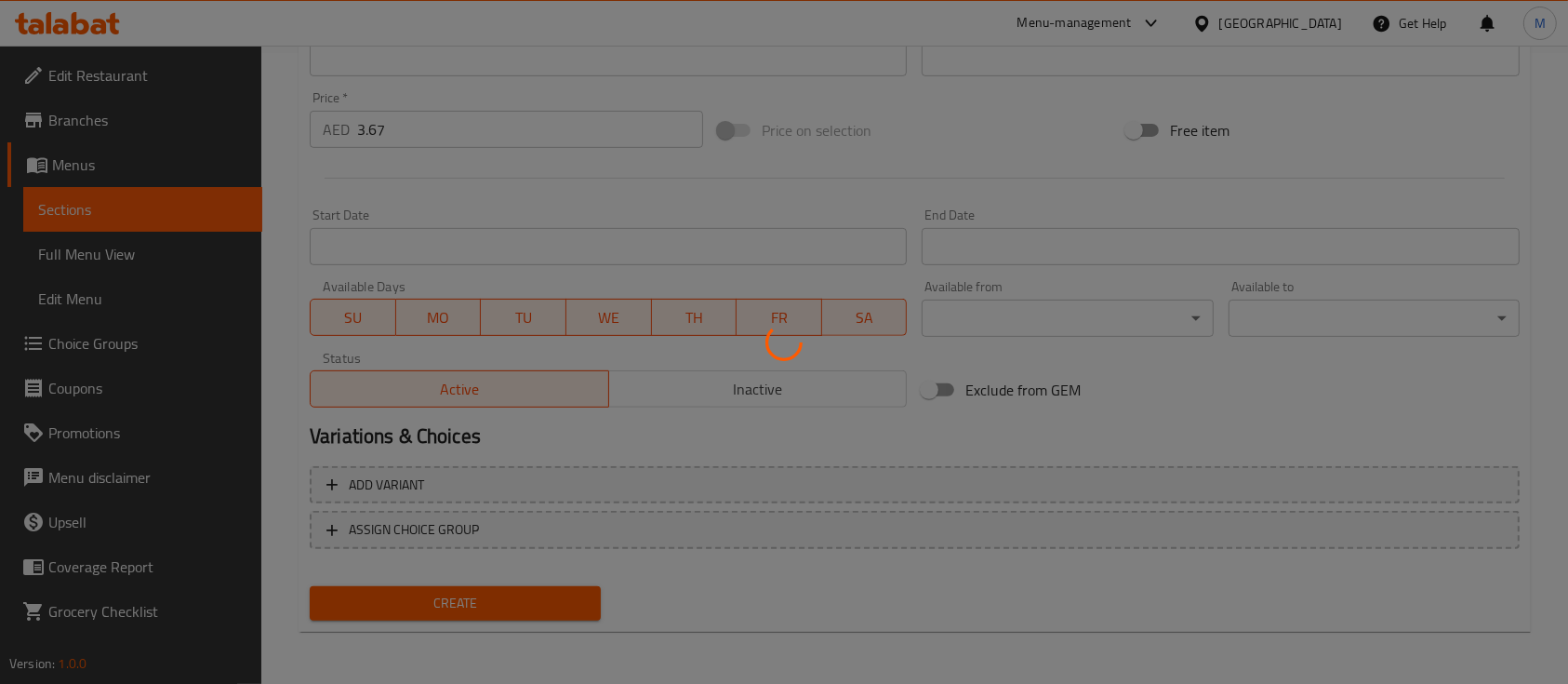
type input "0"
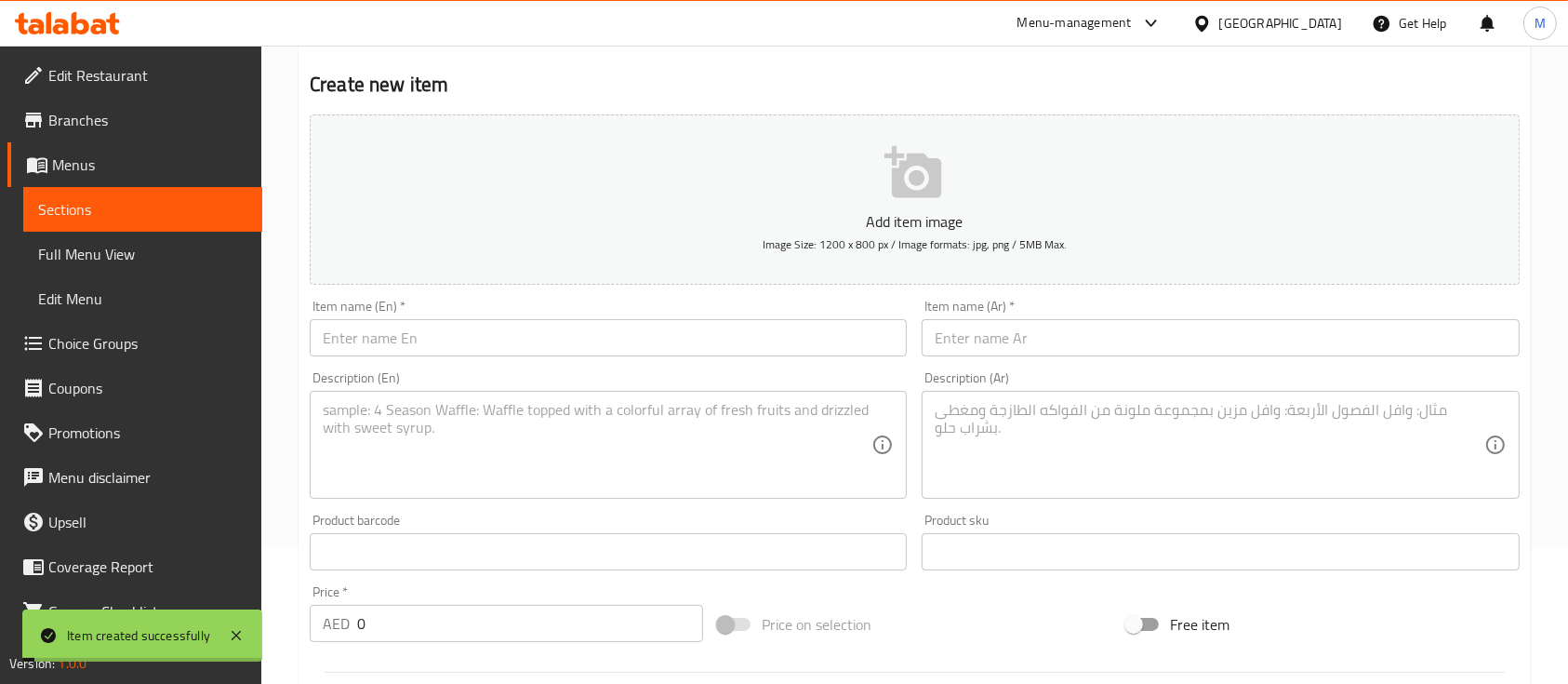
scroll to position [134, 0]
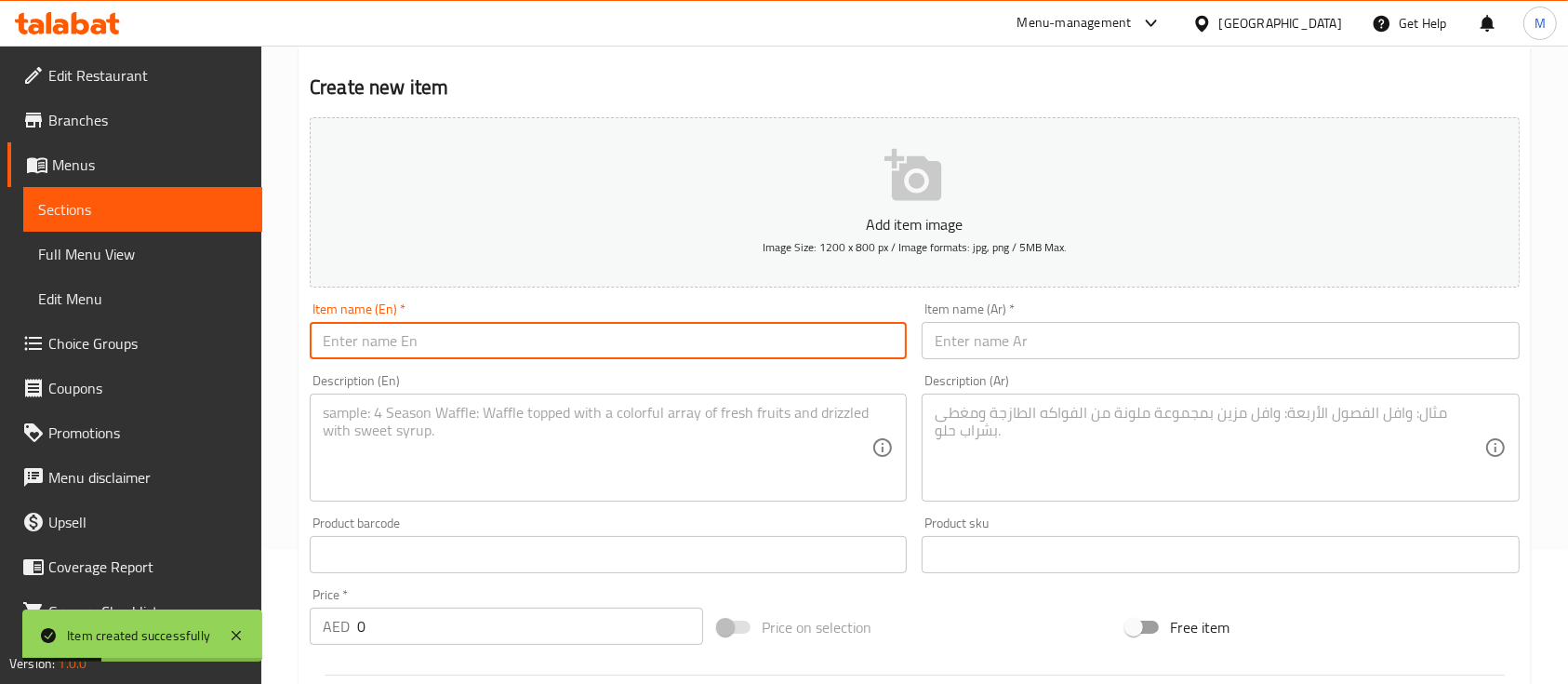
click at [536, 330] on input "text" at bounding box center [608, 340] width 597 height 37
paste input "Family Food Box"
type input "Family Food Box"
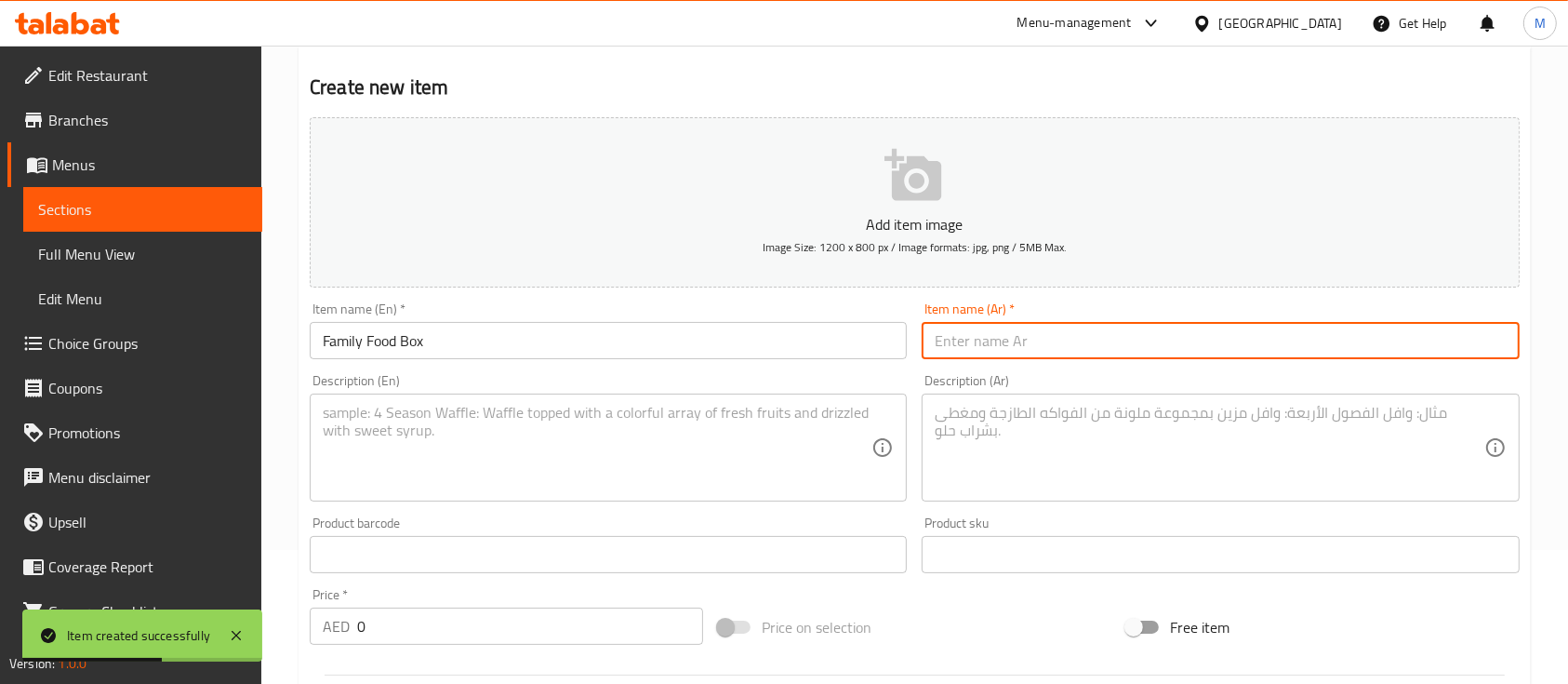
click at [1077, 331] on input "text" at bounding box center [1220, 340] width 597 height 37
paste input "صندوق غذاء عائلي"
type input "صندوق غذاء عائلي"
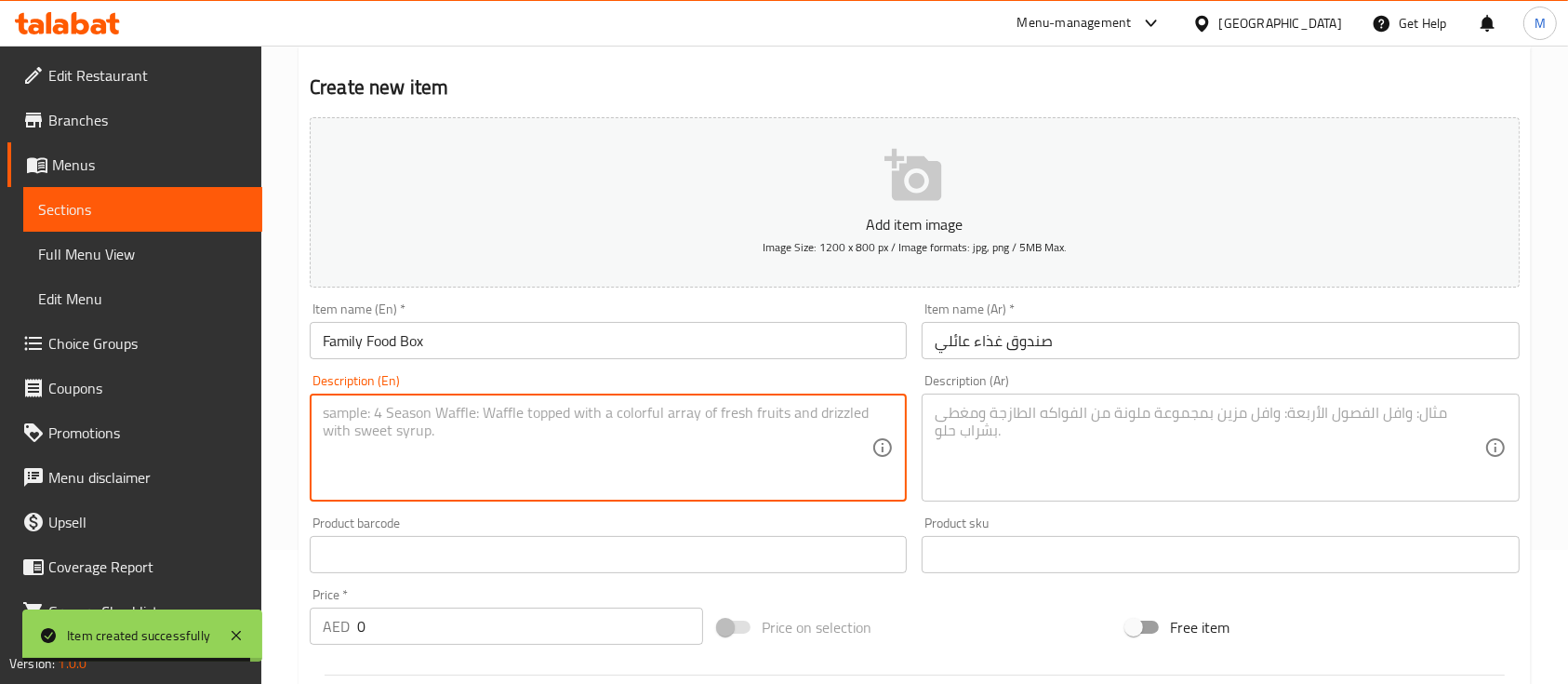
click at [538, 446] on textarea at bounding box center [596, 448] width 548 height 88
paste textarea ""Feed a family of 5 for two weeks. Each box includes essential items: rice, len…"
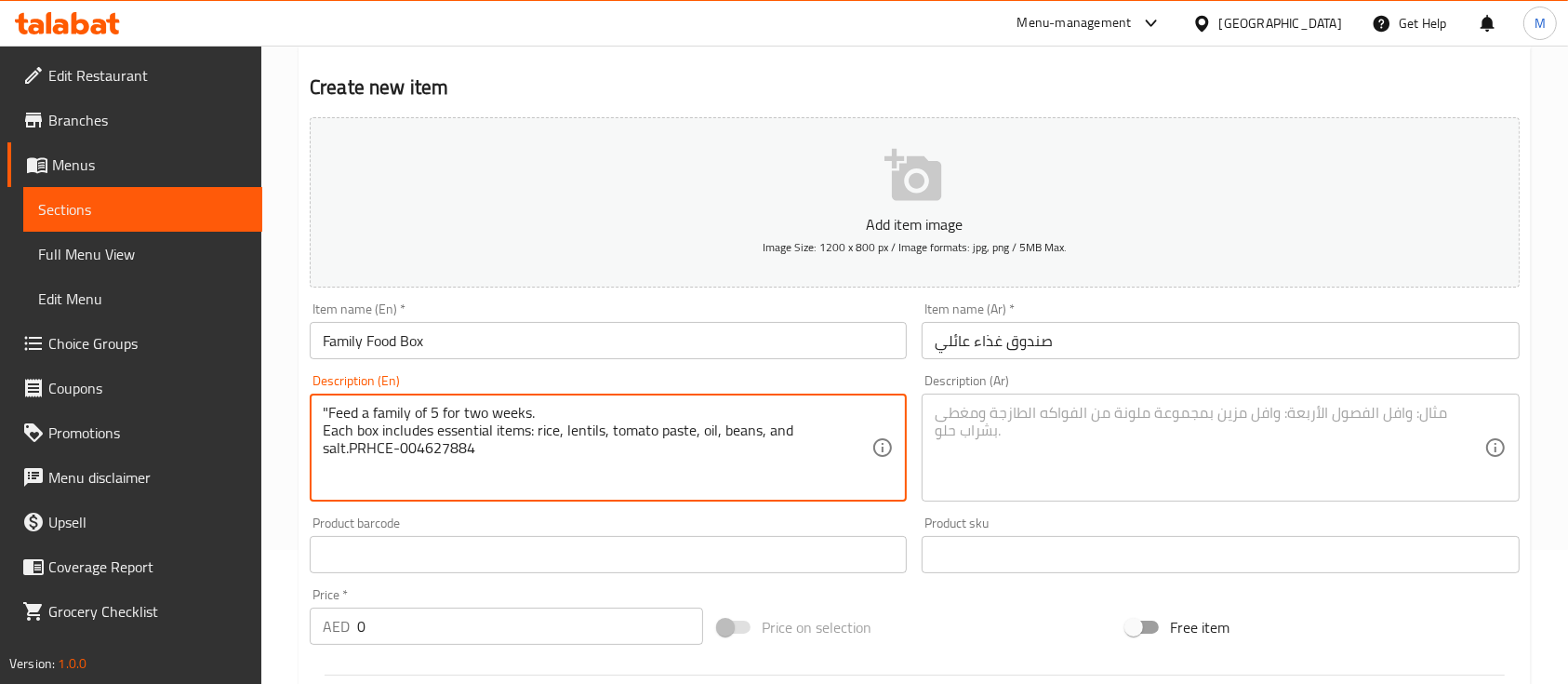
drag, startPoint x: 326, startPoint y: 410, endPoint x: 316, endPoint y: 410, distance: 10.0
click at [316, 410] on div ""Feed a family of 5 for two weeks. Each box includes essential items: rice, len…" at bounding box center [608, 448] width 597 height 108
type textarea "Feed a family of 5 for two weeks. Each box includes essential items: rice, lent…"
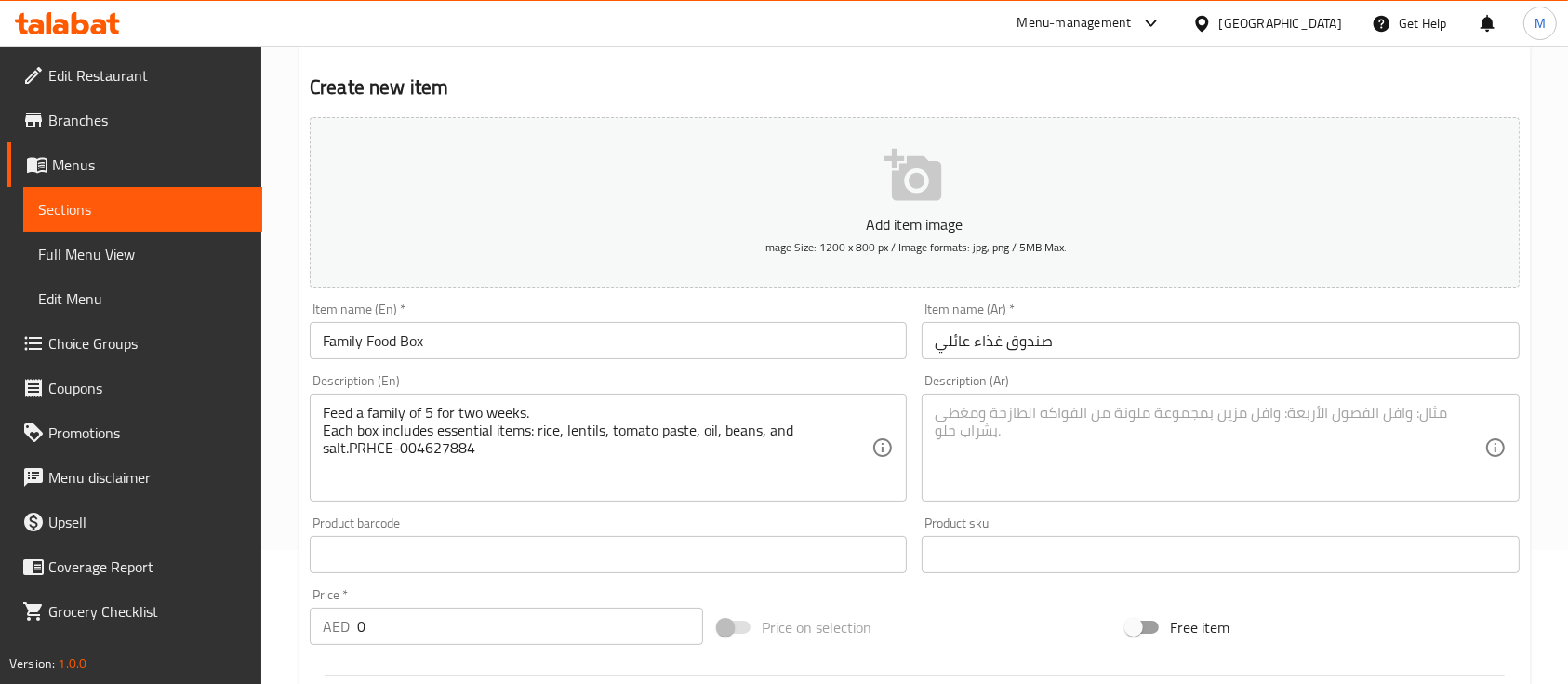
click at [1230, 401] on div "Description (Ar)" at bounding box center [1220, 448] width 597 height 108
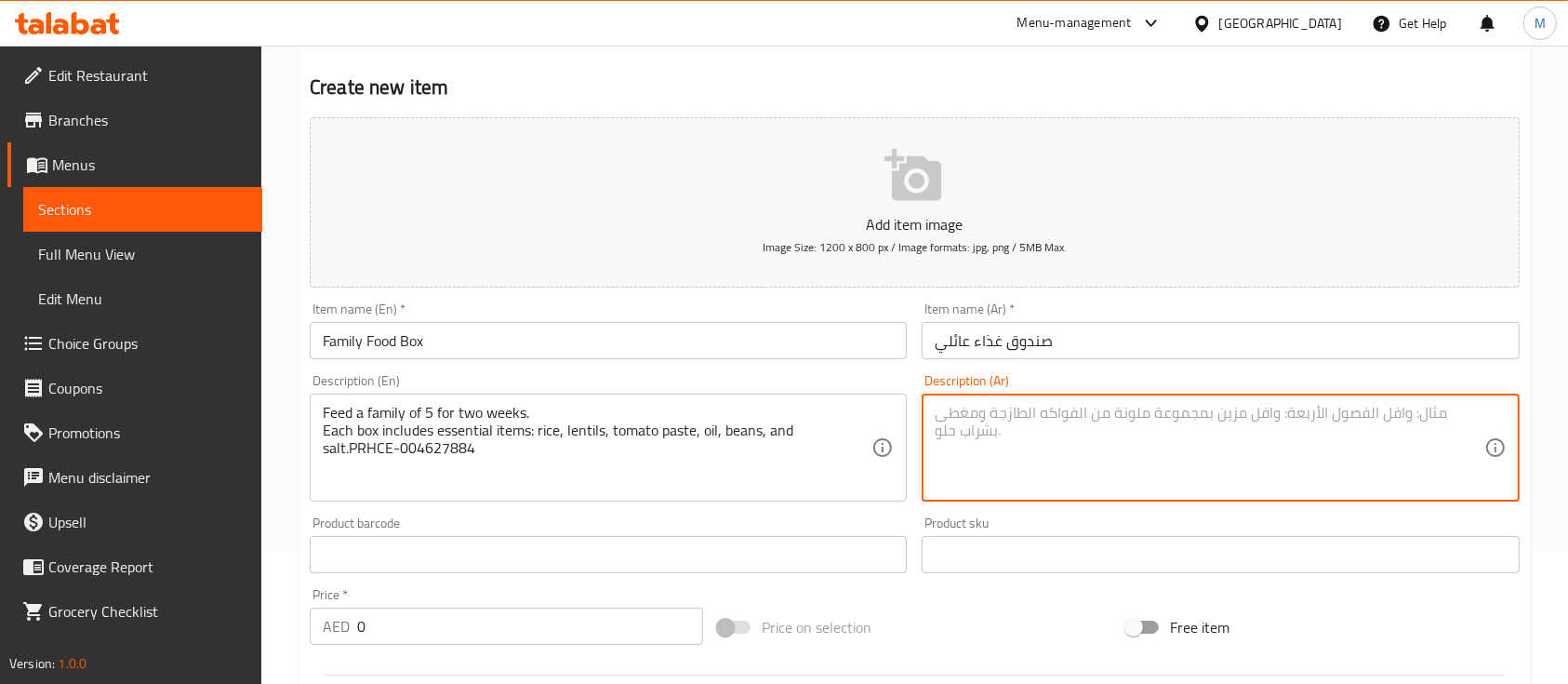
paste textarea ""أطعم عائلة مكوّنة من 5 أفراد لمدة أسبوعين. يحتوي الصندوق على مواد غذائية أساسي…"
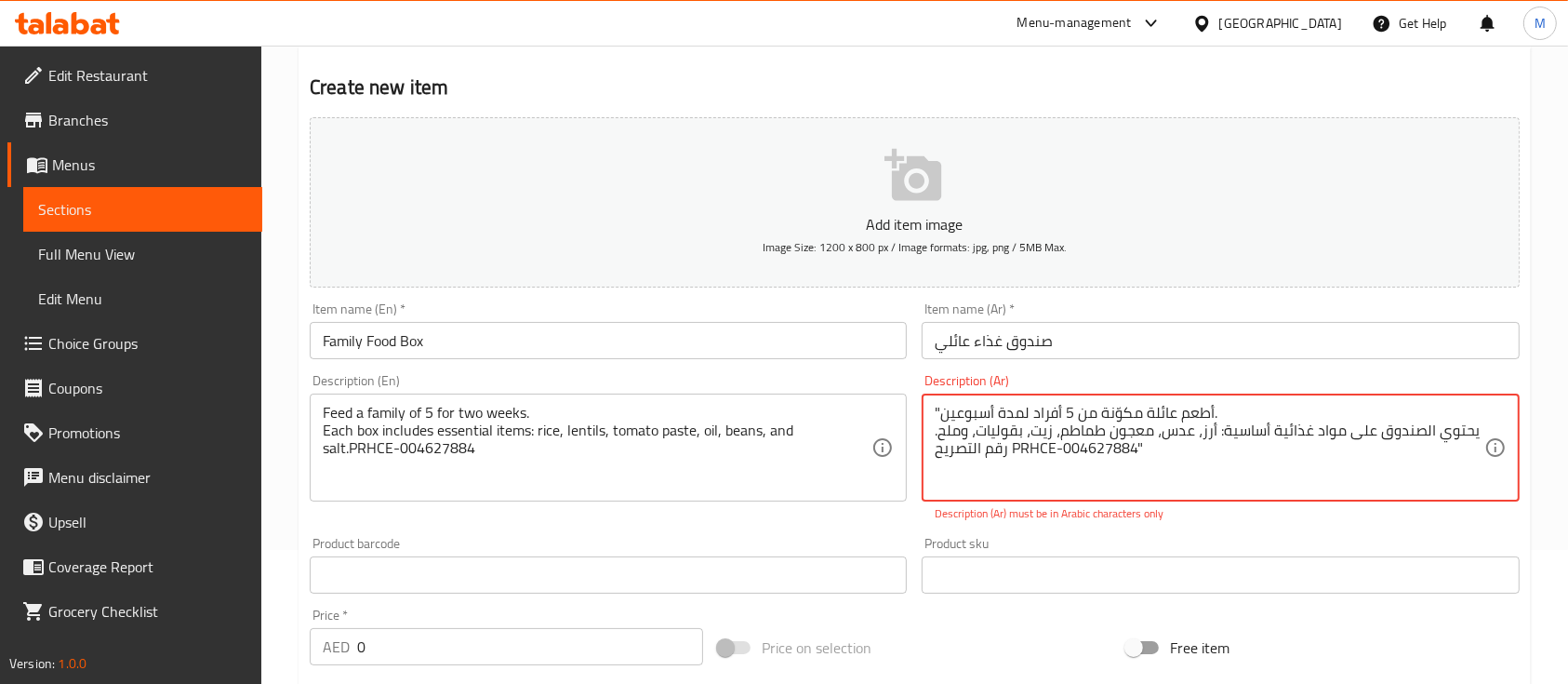
click at [1137, 449] on textarea ""أطعم عائلة مكوّنة من 5 أفراد لمدة أسبوعين. يحتوي الصندوق على مواد غذائية أساسي…" at bounding box center [1208, 448] width 548 height 88
drag, startPoint x: 1013, startPoint y: 450, endPoint x: 1052, endPoint y: 455, distance: 39.3
click at [1052, 455] on textarea ""أطعم عائلة مكوّنة من 5 أفراد لمدة أسبوعين. يحتوي الصندوق على مواد غذائية أساسي…" at bounding box center [1208, 448] width 548 height 88
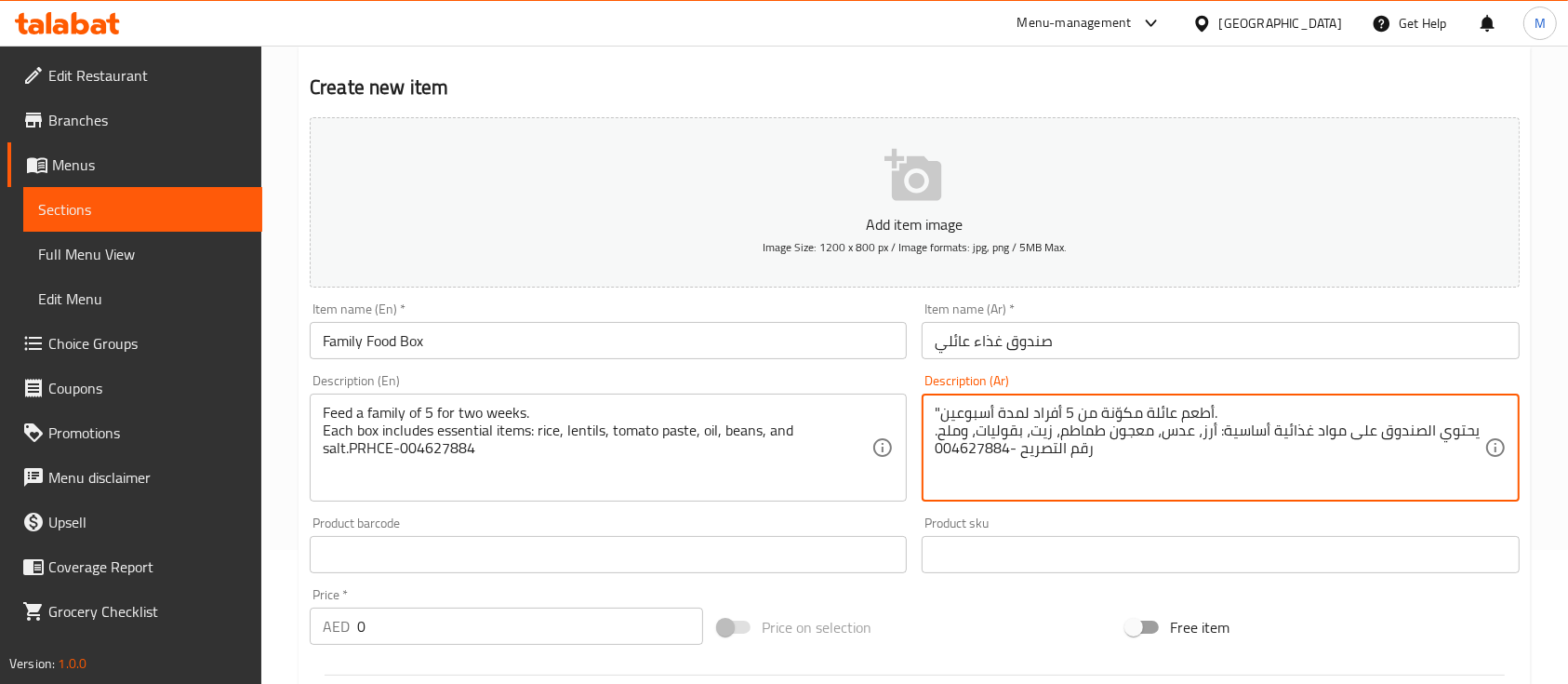
click at [932, 413] on div ""أطعم عائلة مكوّنة من 5 أفراد لمدة أسبوعين. يحتوي الصندوق على مواد غذائية أساسي…" at bounding box center [1220, 448] width 597 height 108
click at [1009, 478] on textarea "أطعم عائلة مكوّنة من 5 أفراد لمدة أسبوعين. يحتوي الصندوق على مواد غذائية أساسية…" at bounding box center [1208, 448] width 548 height 88
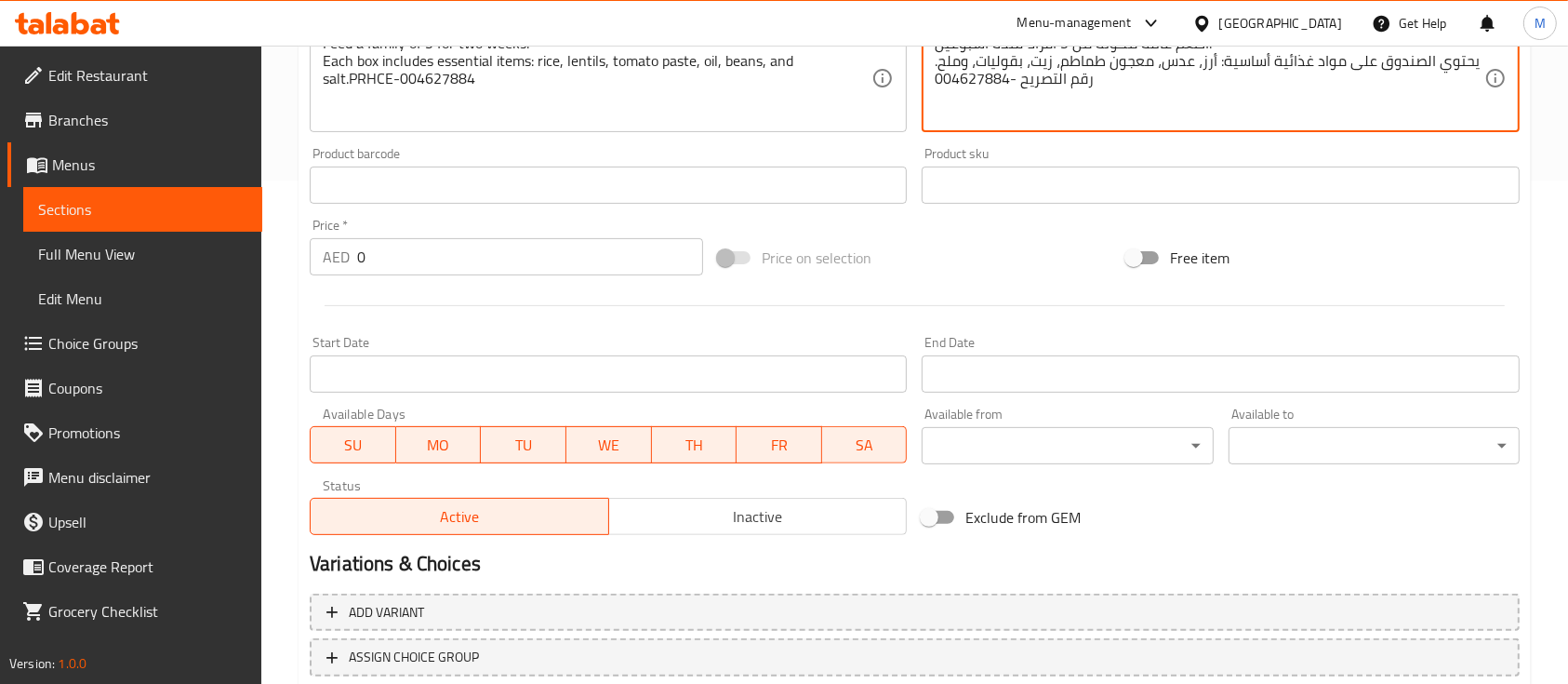
scroll to position [506, 0]
type textarea "أطعم عائلة مكوّنة من 5 أفراد لمدة أسبوعين. يحتوي الصندوق على مواد غذائية أساسية…"
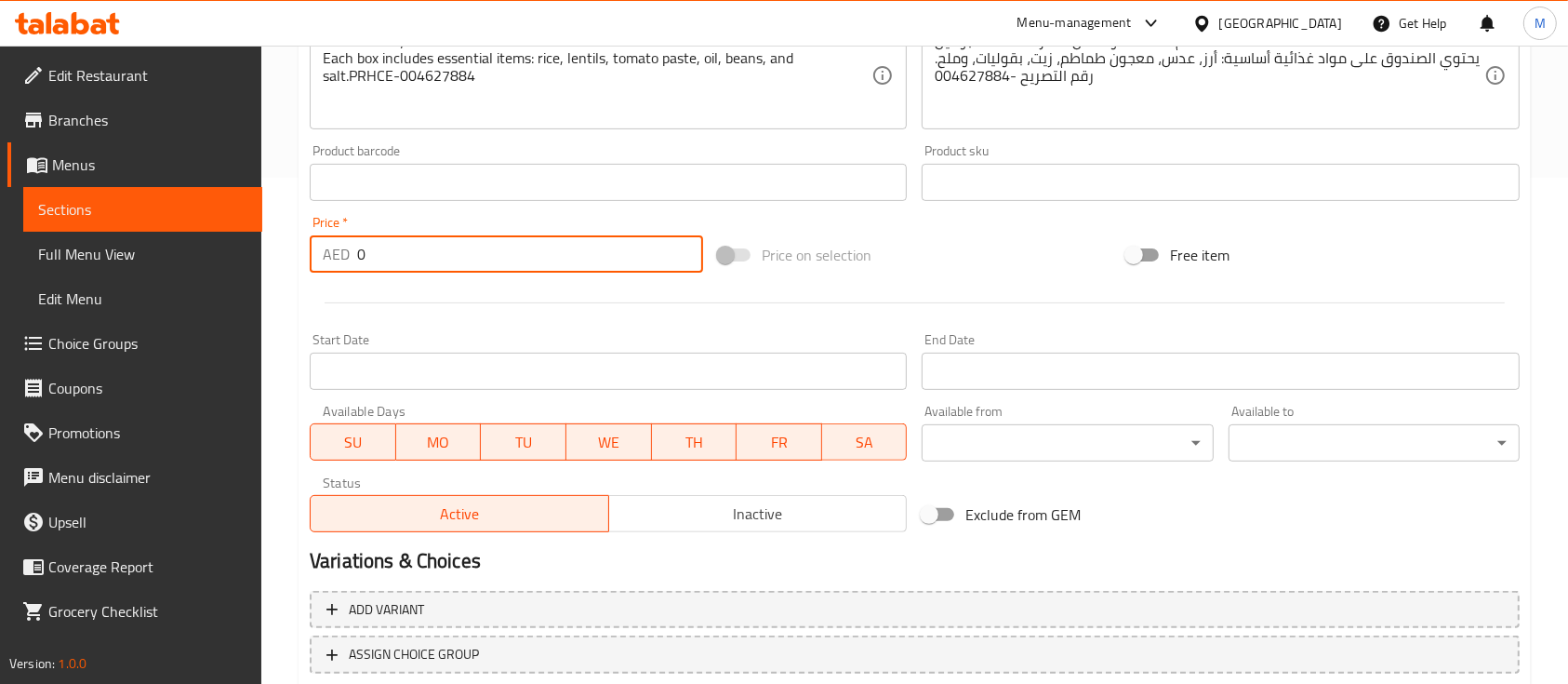
drag, startPoint x: 348, startPoint y: 256, endPoint x: 302, endPoint y: 256, distance: 46.0
click at [302, 256] on div "Price   * AED 0 Price *" at bounding box center [506, 244] width 408 height 72
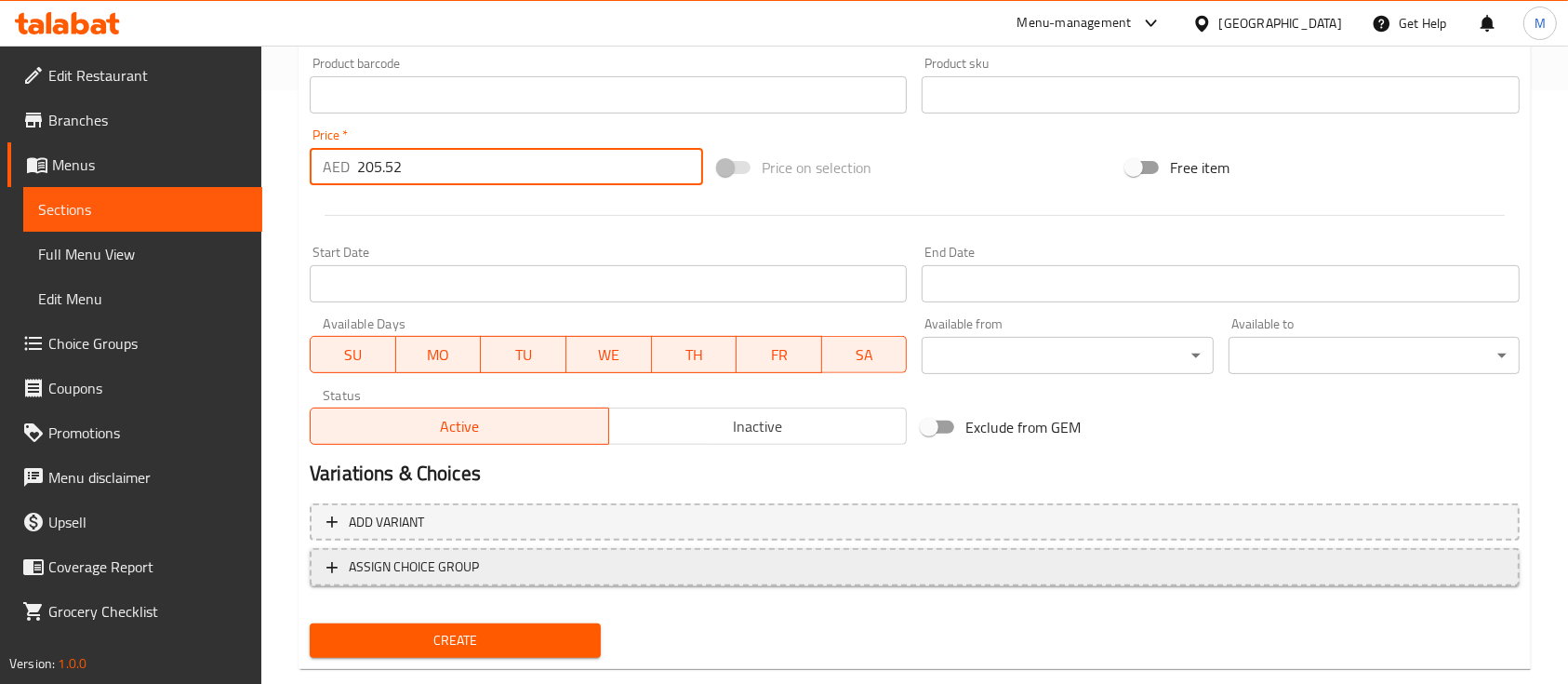
scroll to position [631, 0]
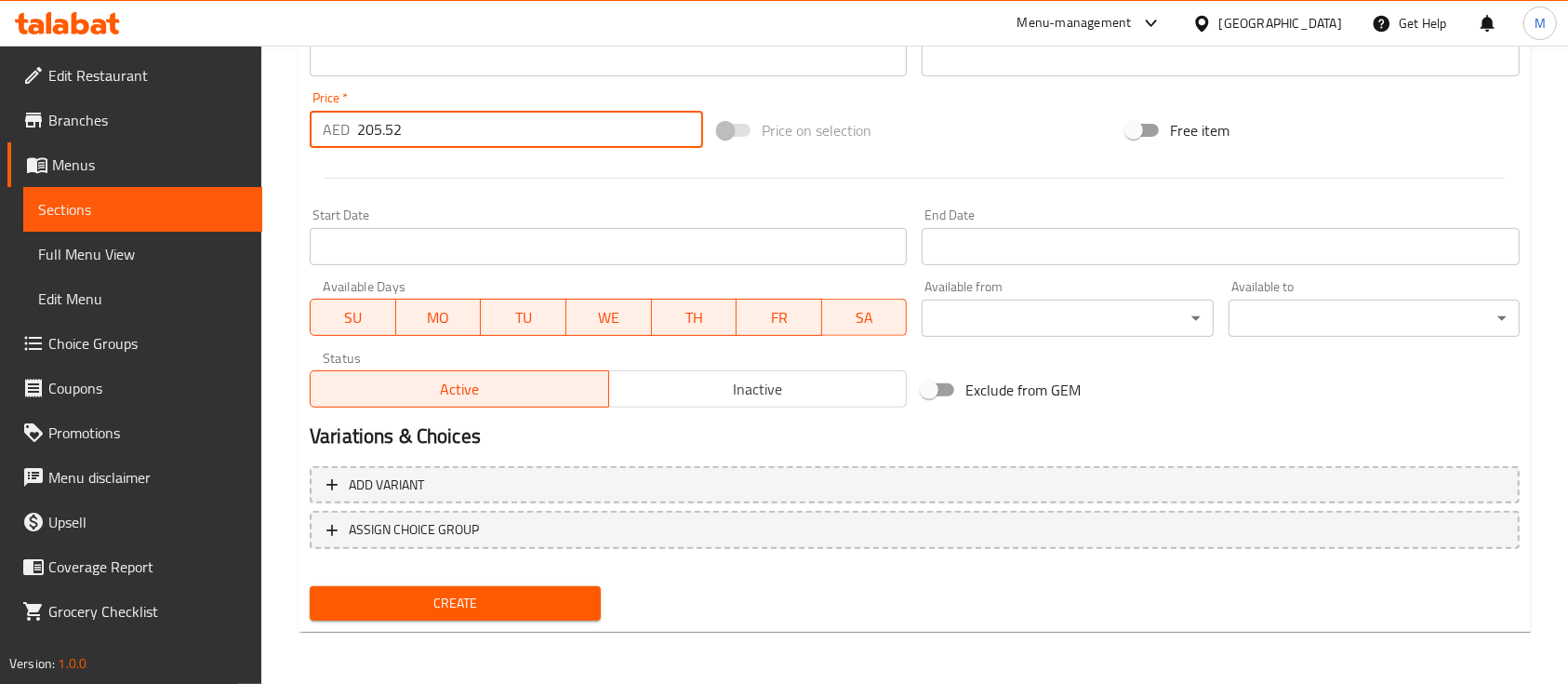
type input "205.52"
click at [486, 590] on button "Create" at bounding box center [454, 603] width 291 height 35
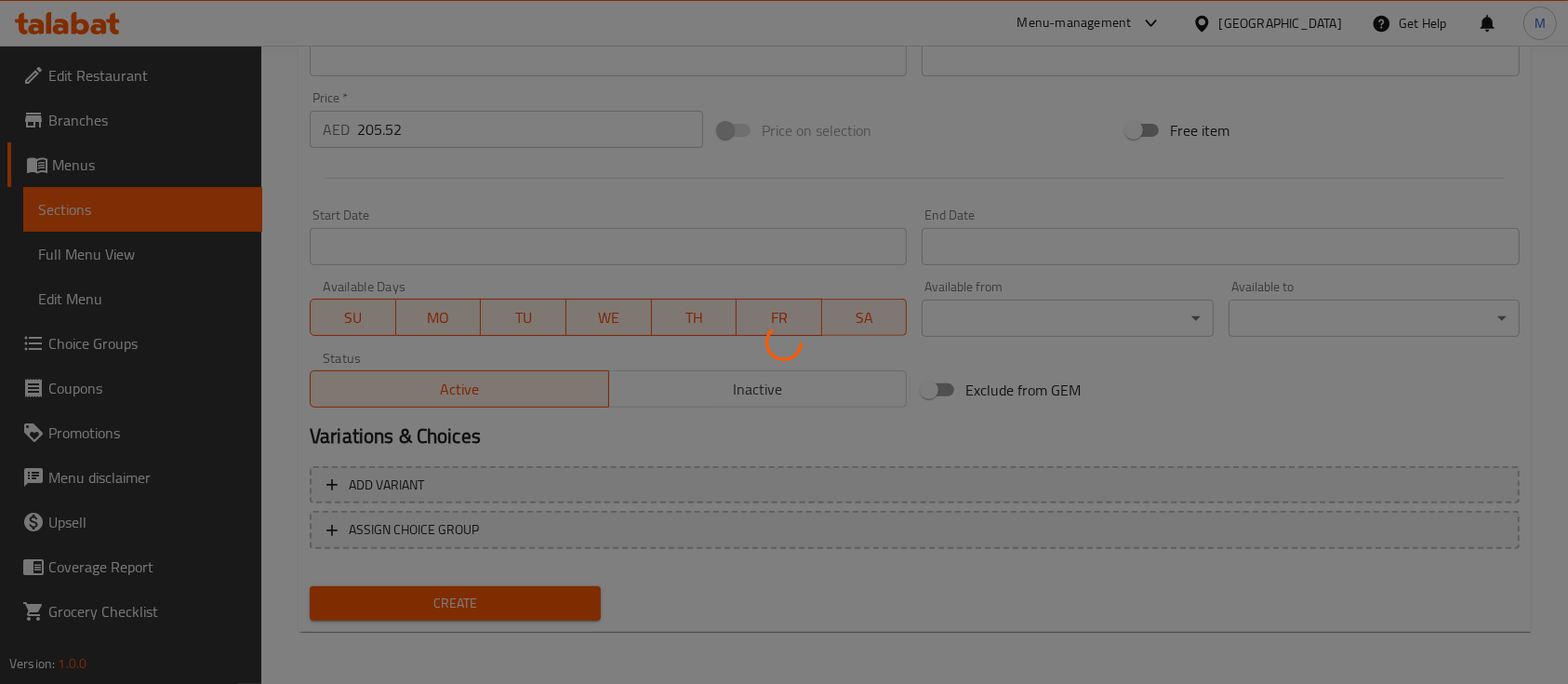
type input "0"
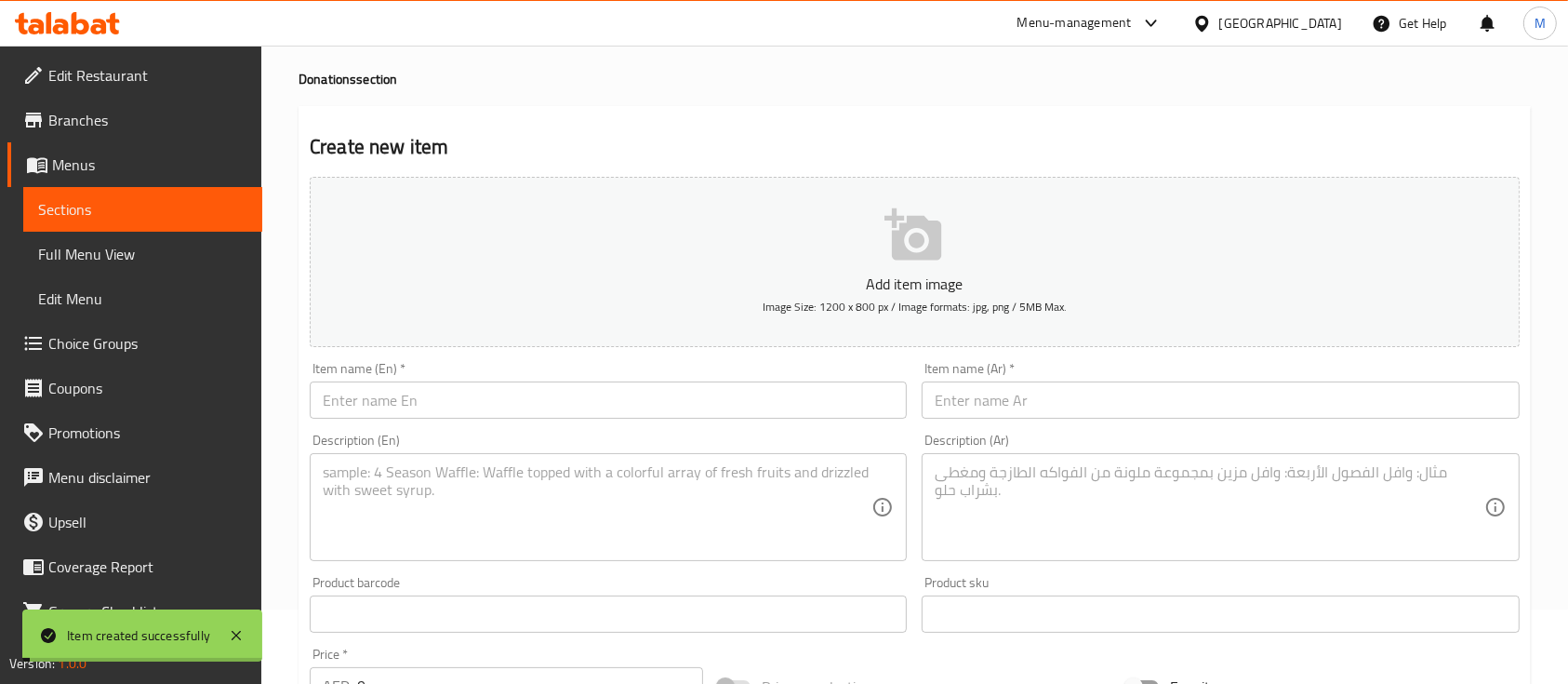
scroll to position [0, 0]
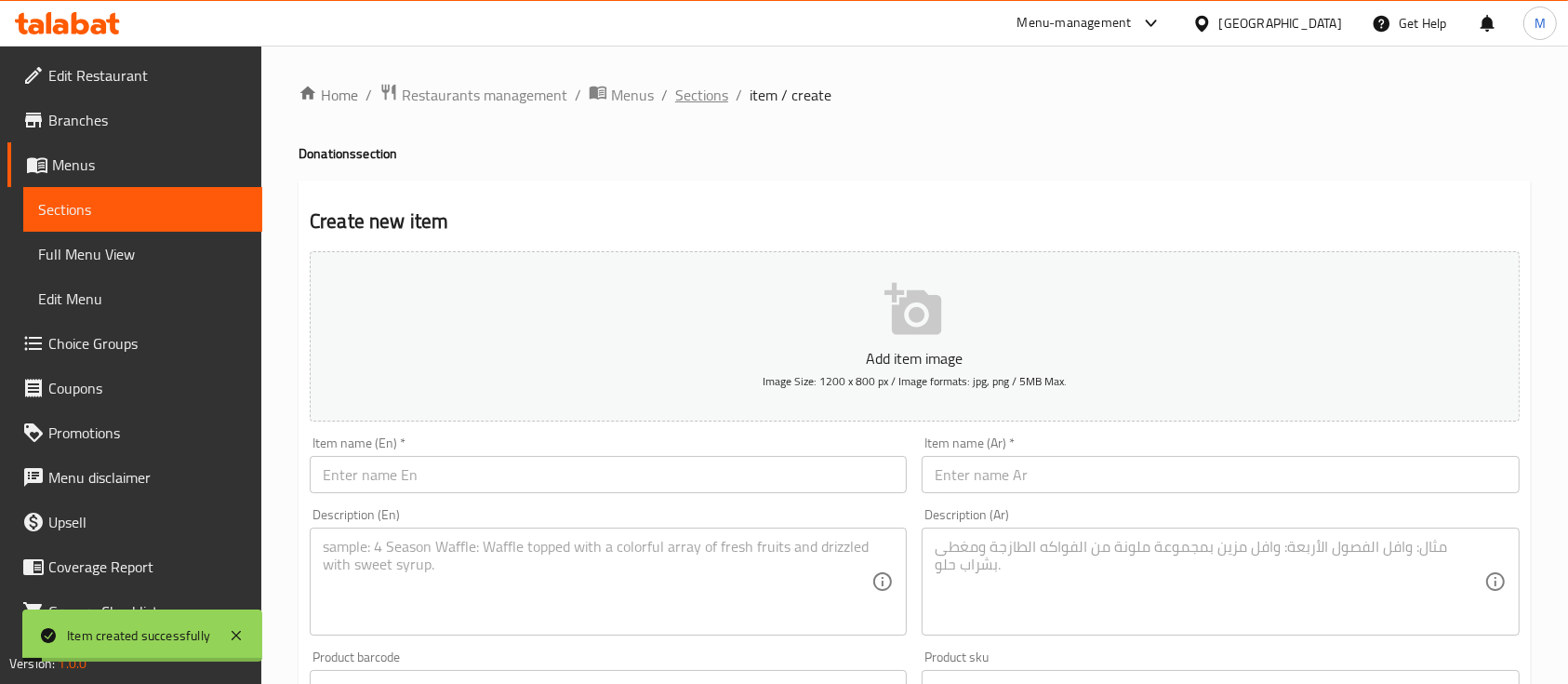
click at [692, 86] on span "Sections" at bounding box center [701, 94] width 53 height 22
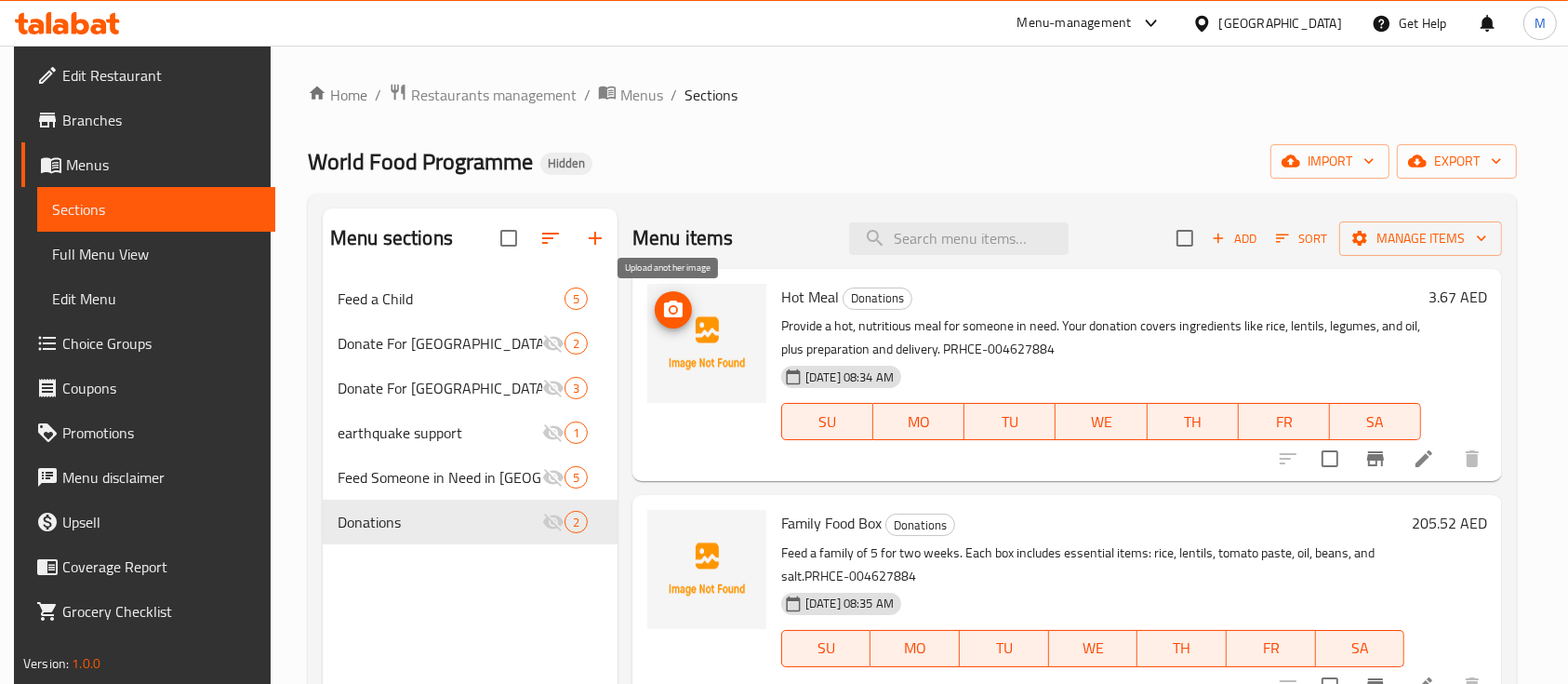
click at [665, 308] on icon "upload picture" at bounding box center [672, 309] width 22 height 22
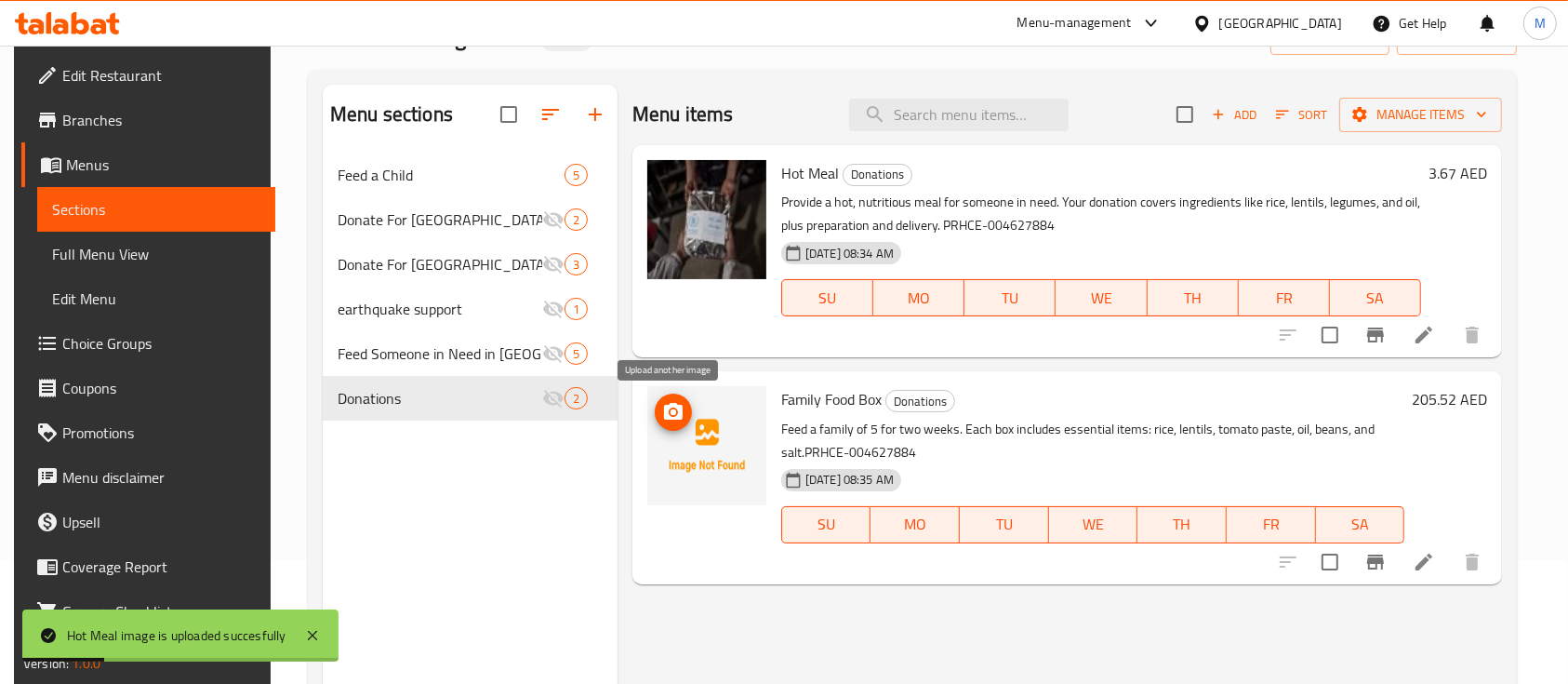
click at [663, 413] on icon "upload picture" at bounding box center [672, 410] width 18 height 16
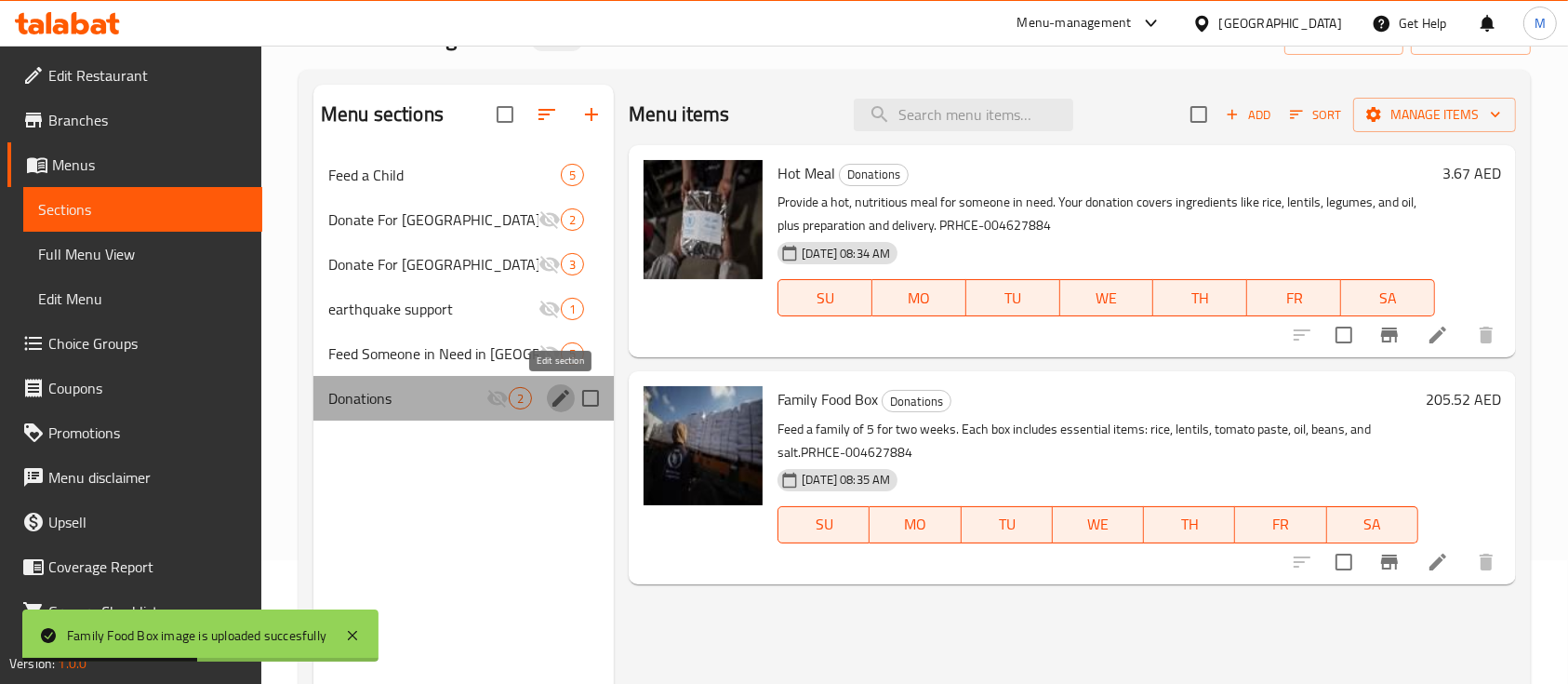
click at [558, 400] on icon "edit" at bounding box center [560, 398] width 16 height 16
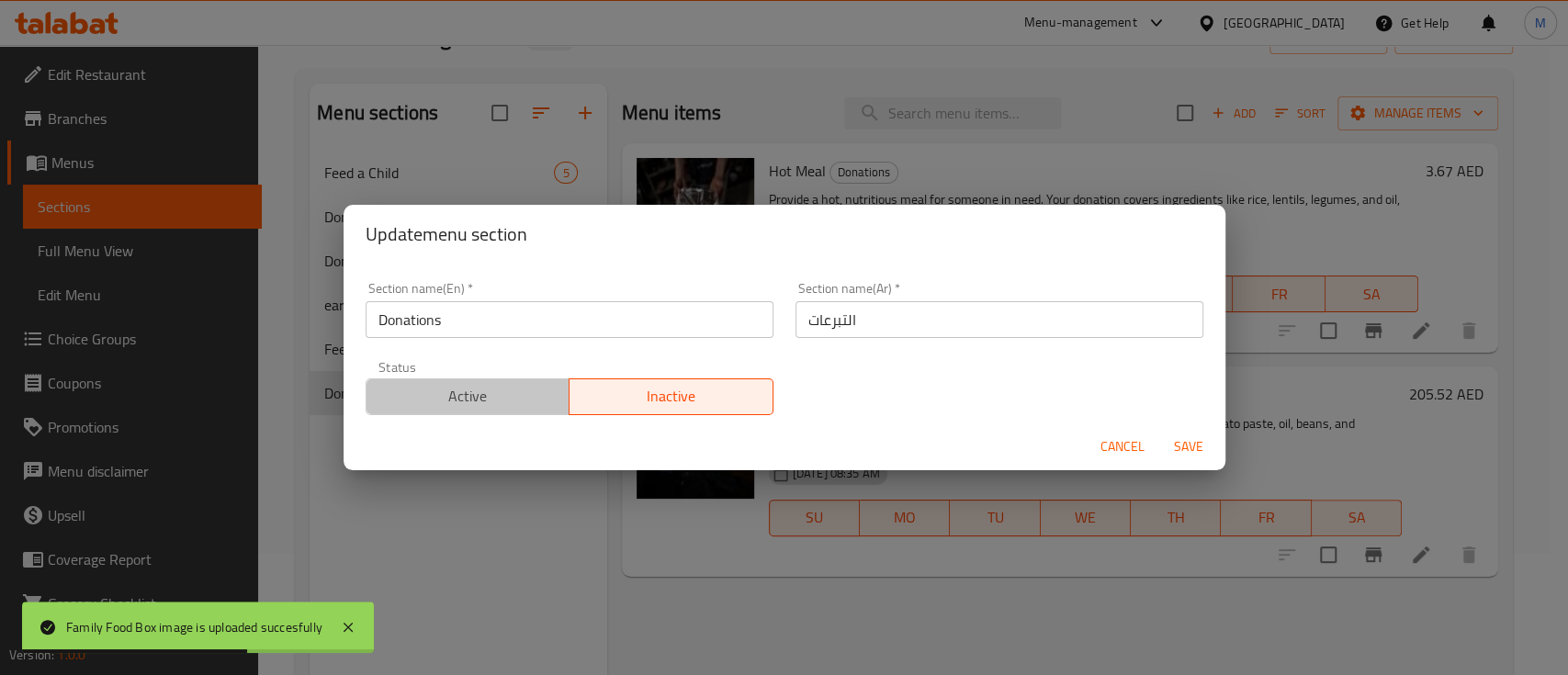
click at [474, 401] on span "Active" at bounding box center [468, 396] width 189 height 27
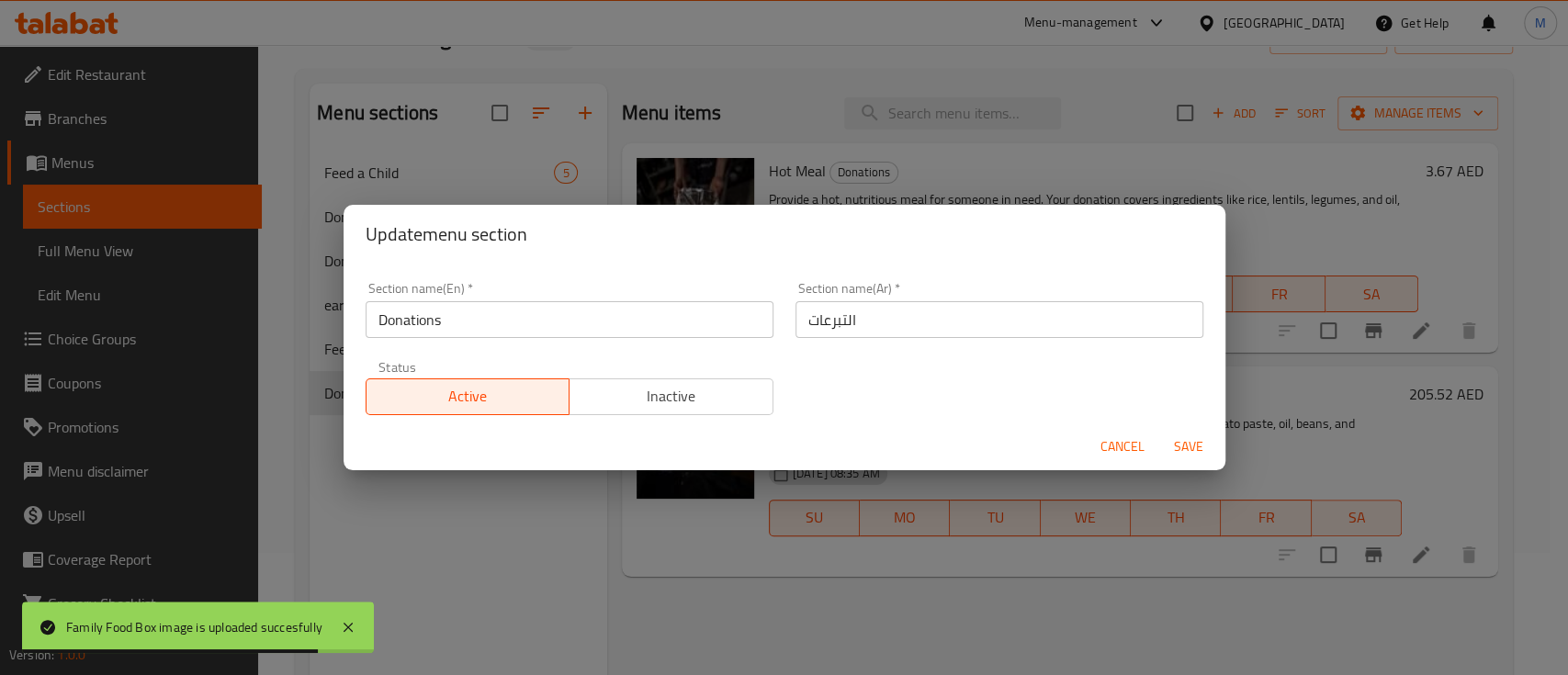
click at [1195, 445] on span "Save" at bounding box center [1189, 447] width 44 height 23
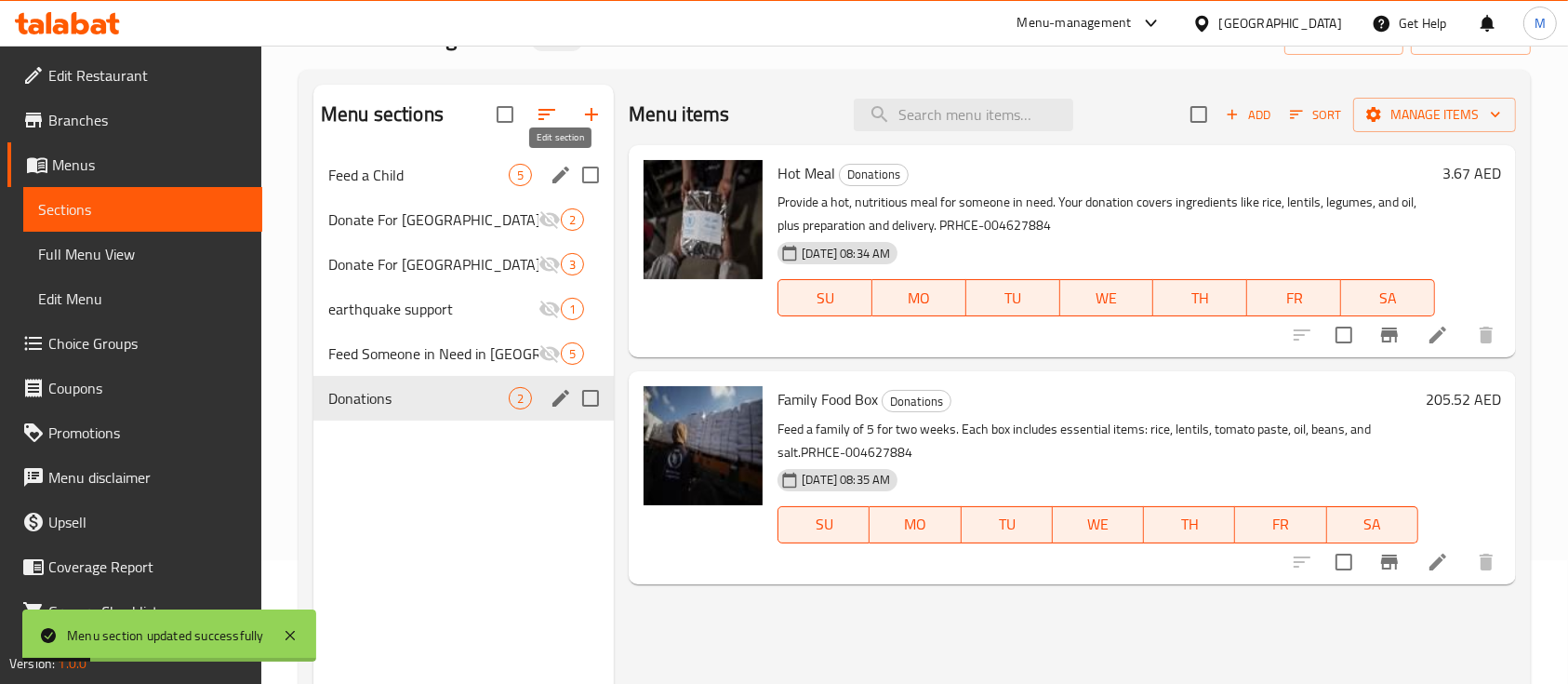
click at [559, 180] on icon "edit" at bounding box center [560, 174] width 22 height 22
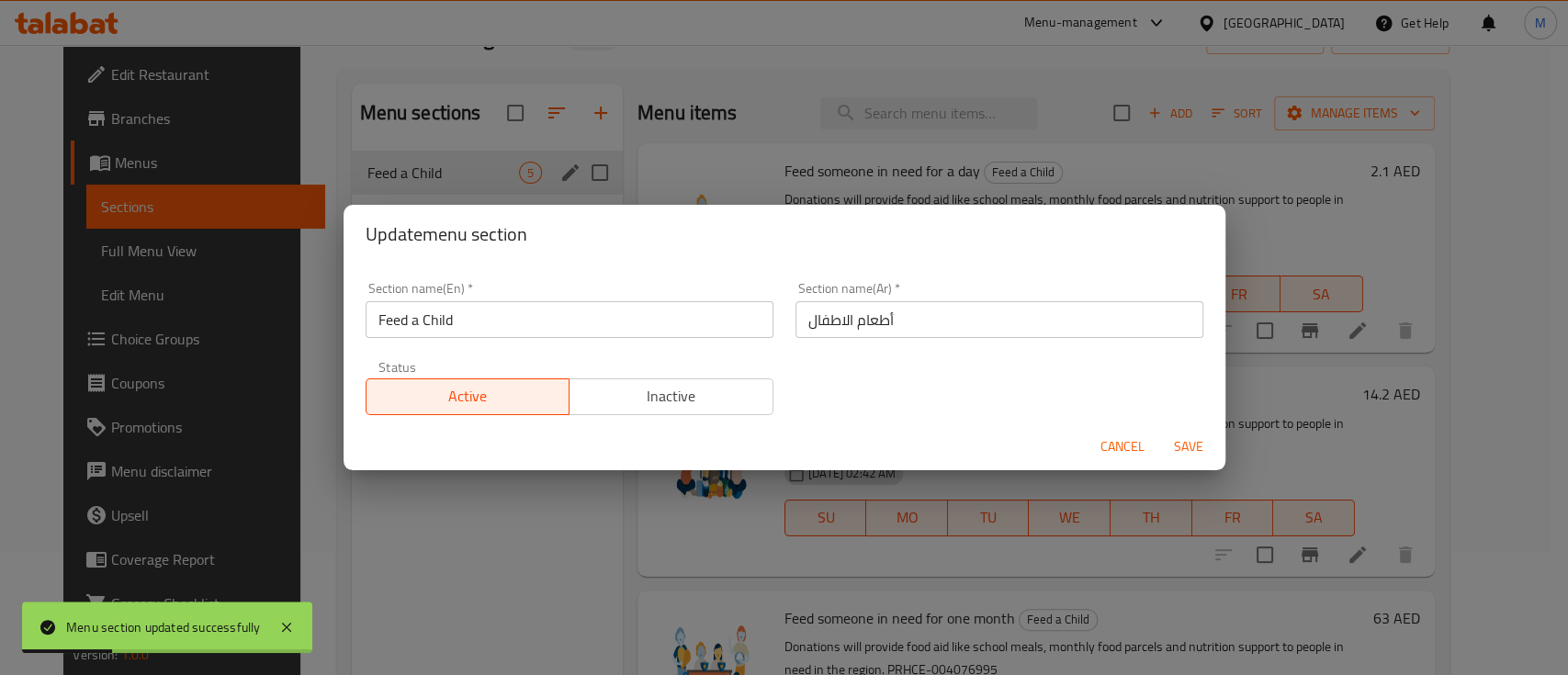
click at [634, 422] on div "Cancel Save" at bounding box center [784, 446] width 882 height 48
click at [634, 400] on span "Inactive" at bounding box center [671, 396] width 189 height 27
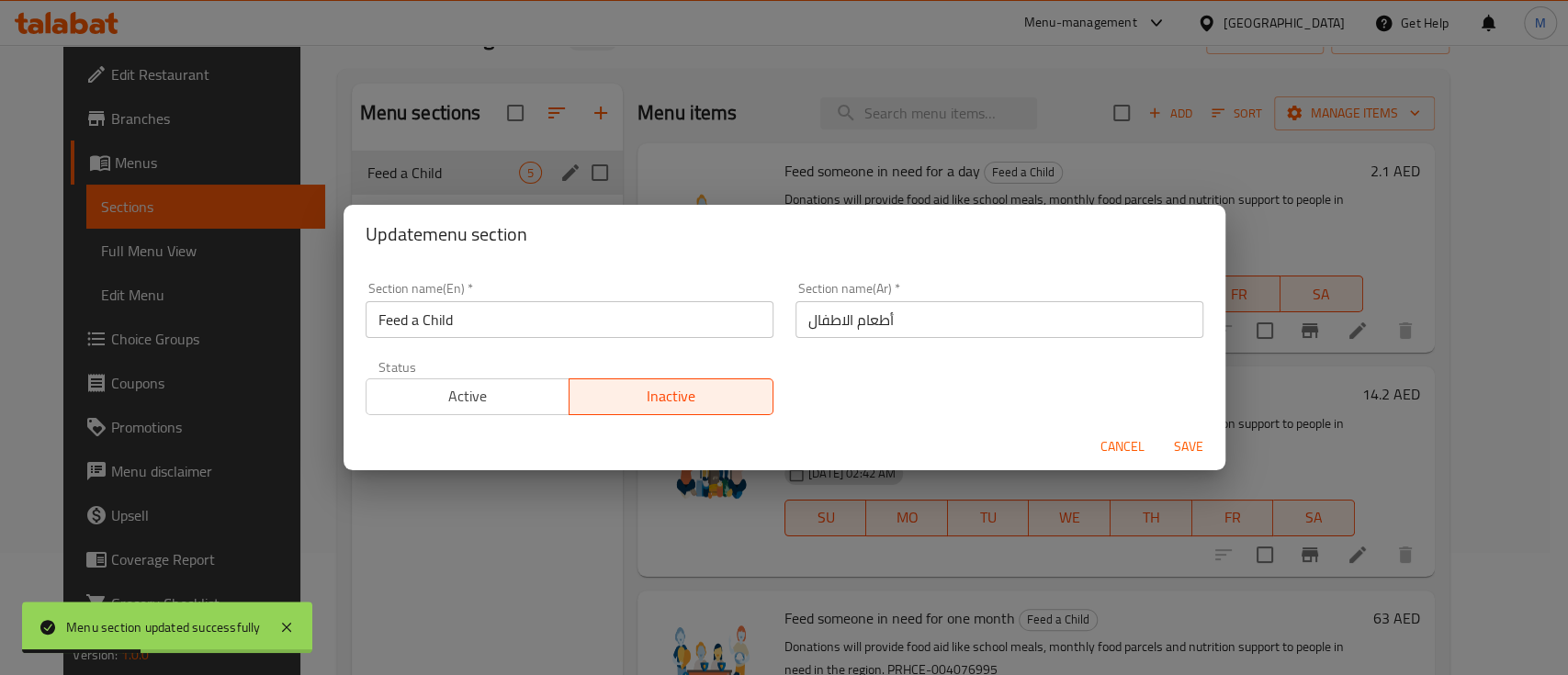
click at [1174, 447] on span "Save" at bounding box center [1189, 447] width 44 height 23
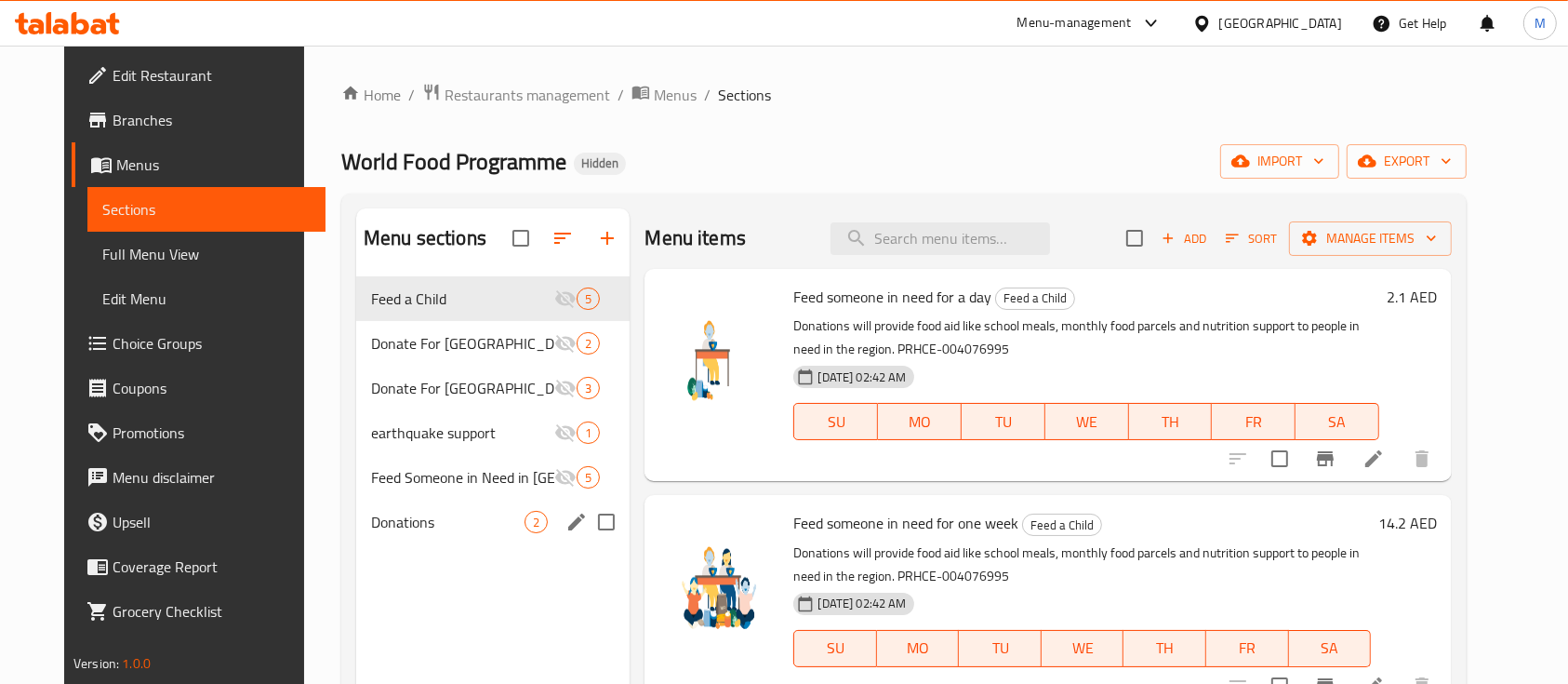
click at [183, 130] on span "Branches" at bounding box center [211, 119] width 199 height 22
